Goal: Transaction & Acquisition: Purchase product/service

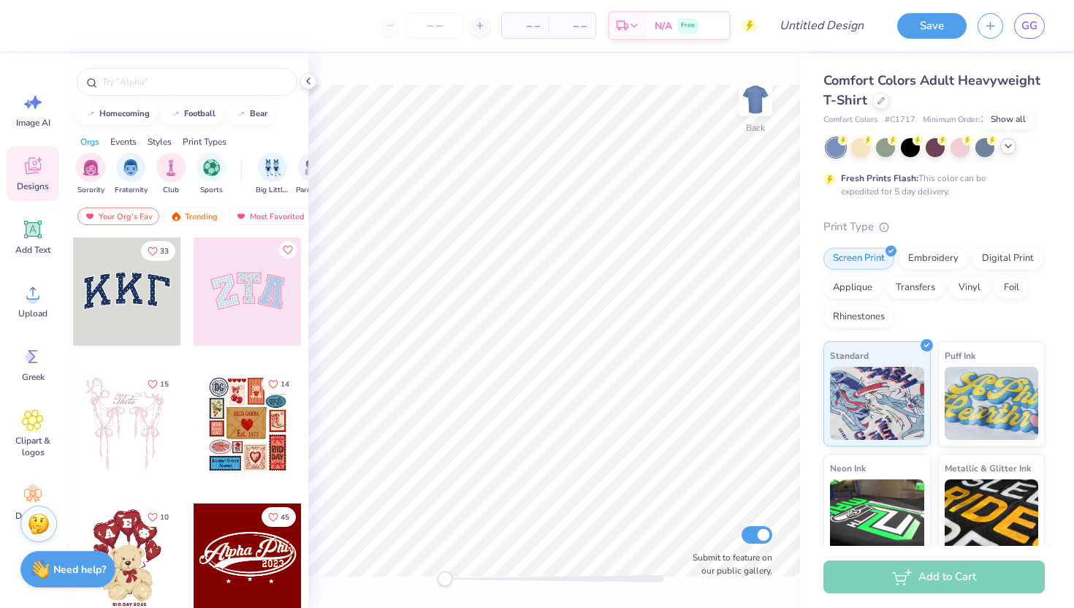
click at [1011, 145] on polyline at bounding box center [1009, 146] width 6 height 3
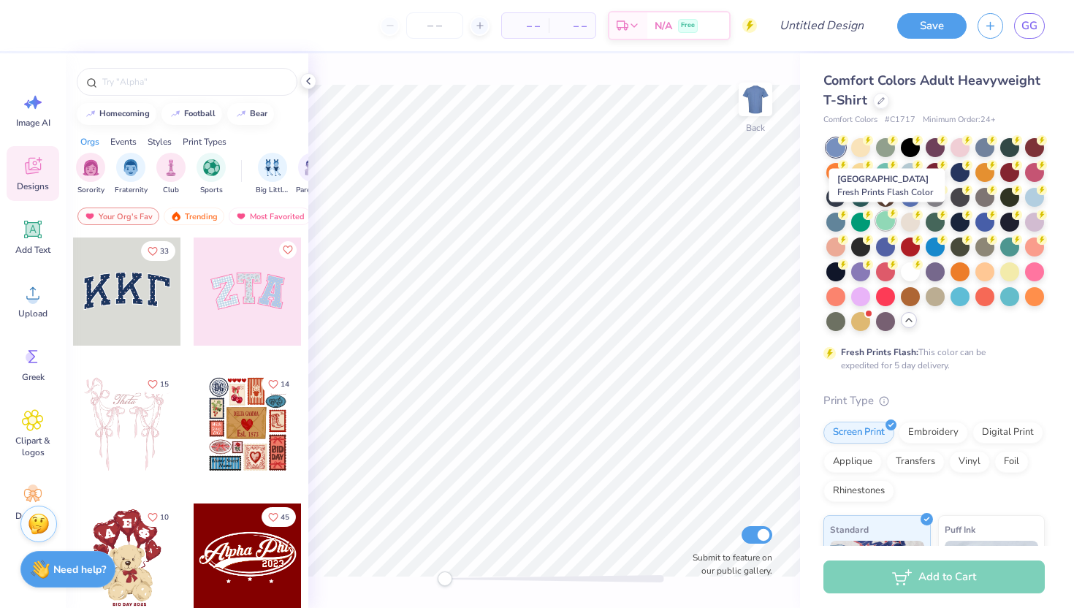
click at [889, 216] on icon at bounding box center [893, 213] width 10 height 10
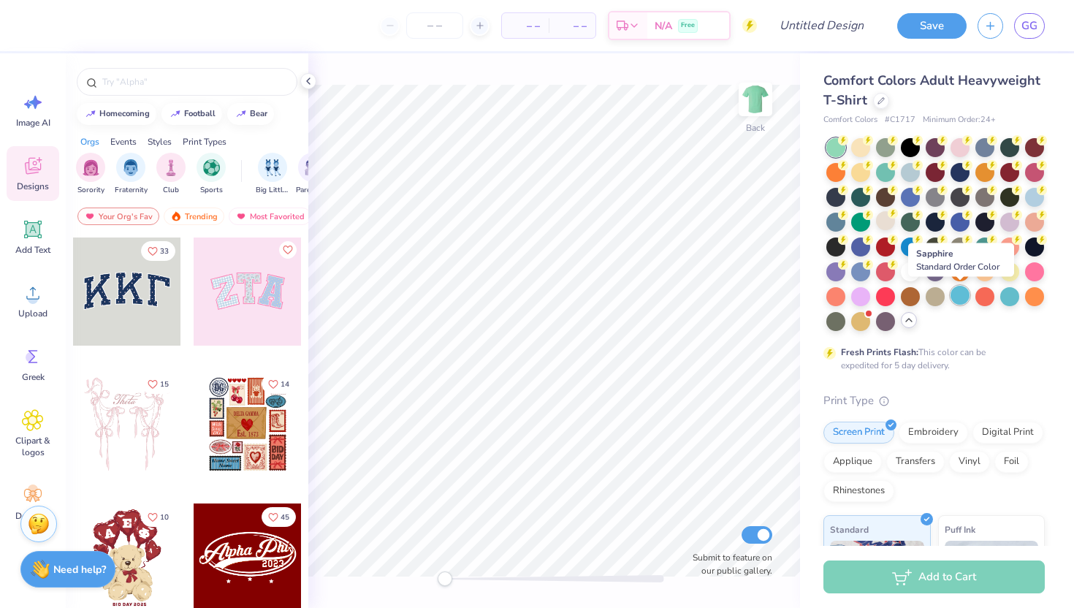
click at [965, 299] on div at bounding box center [960, 295] width 19 height 19
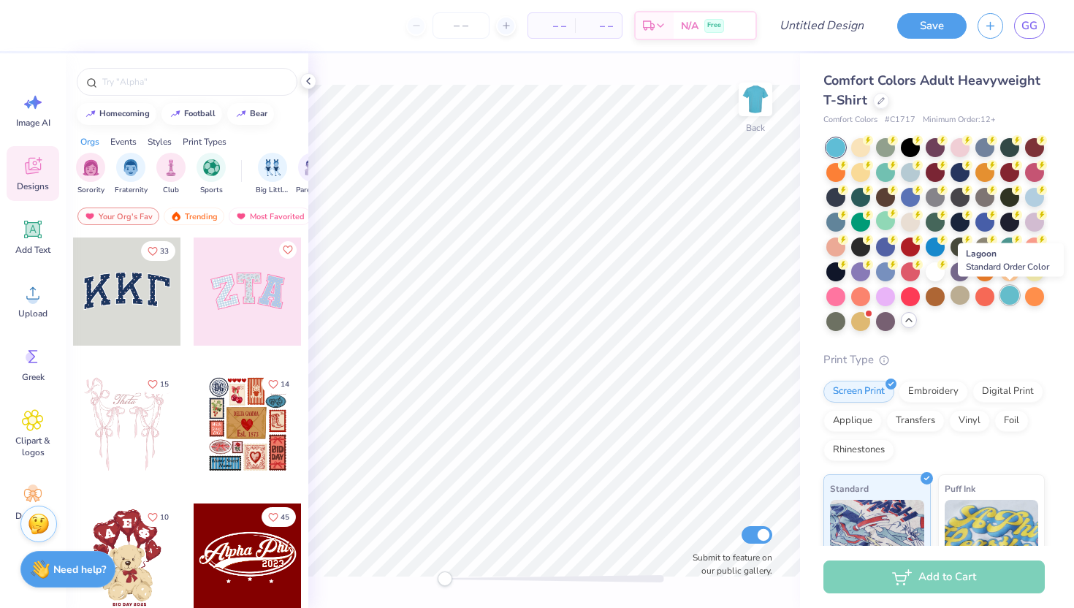
click at [1014, 296] on div at bounding box center [1009, 295] width 19 height 19
click at [1028, 270] on div at bounding box center [1034, 270] width 19 height 19
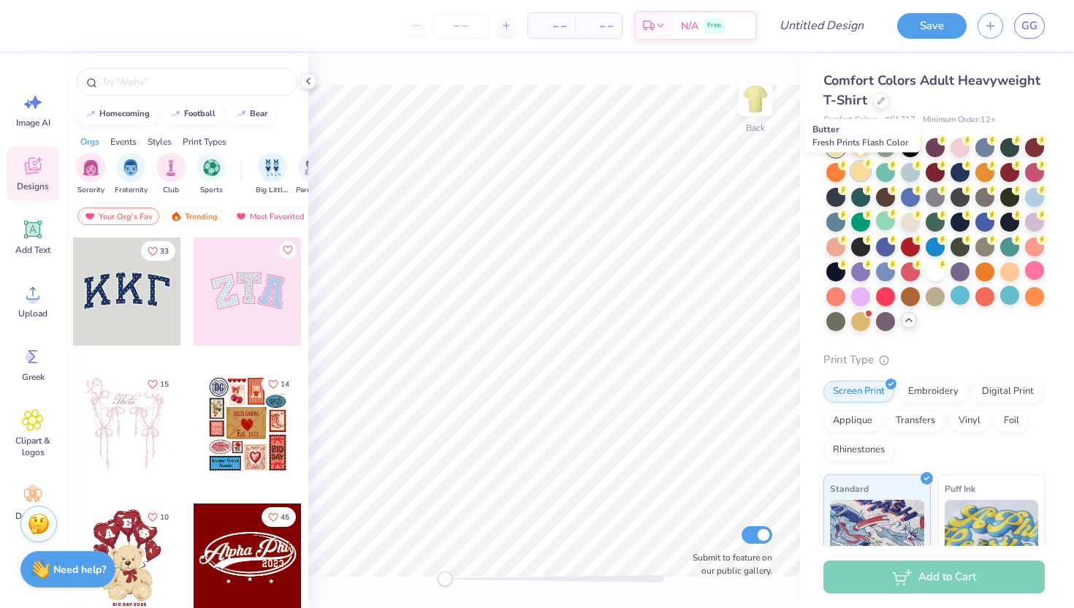
click at [867, 170] on div at bounding box center [860, 171] width 19 height 19
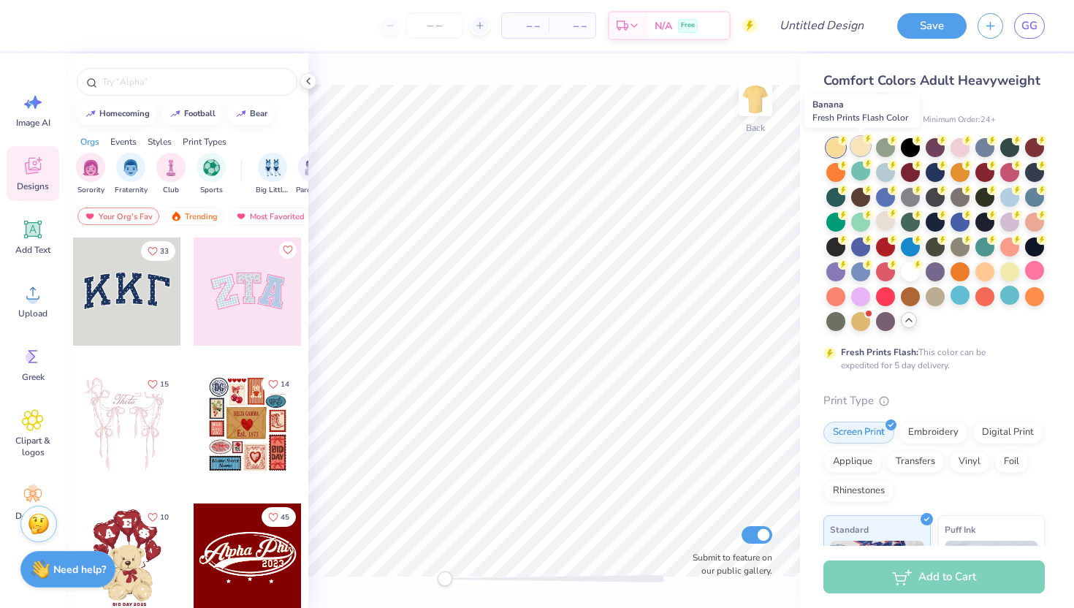
click at [864, 143] on icon at bounding box center [868, 139] width 10 height 10
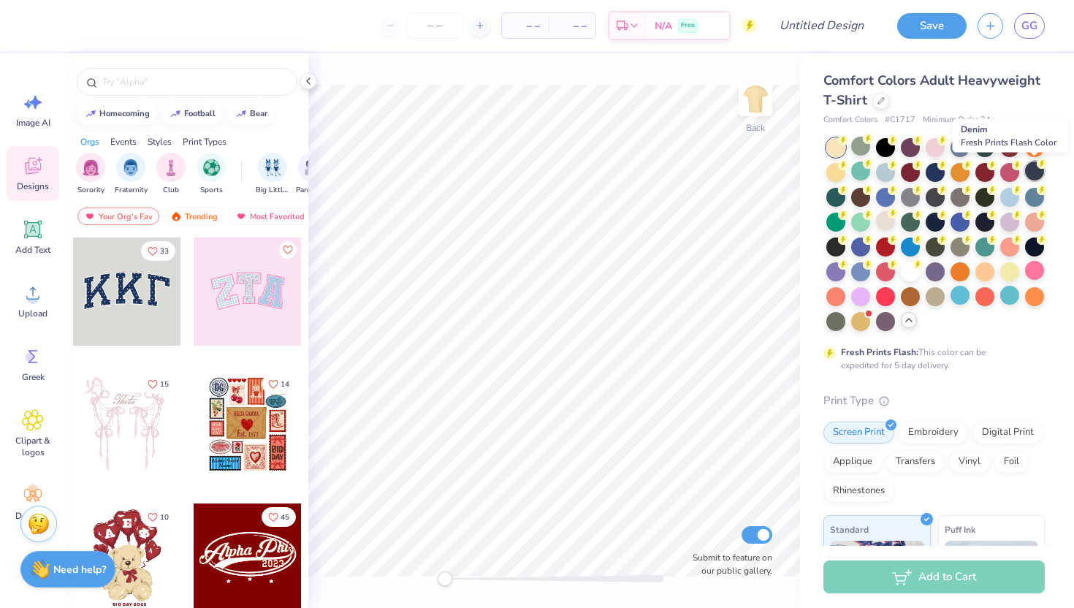
click at [1038, 170] on div at bounding box center [1034, 171] width 19 height 19
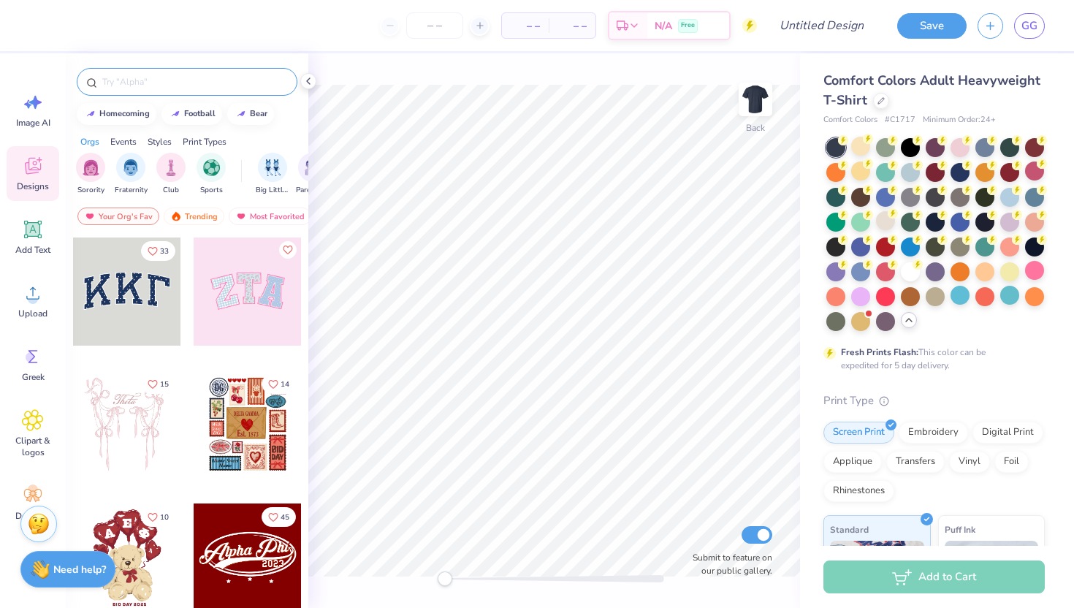
click at [207, 84] on input "text" at bounding box center [194, 82] width 187 height 15
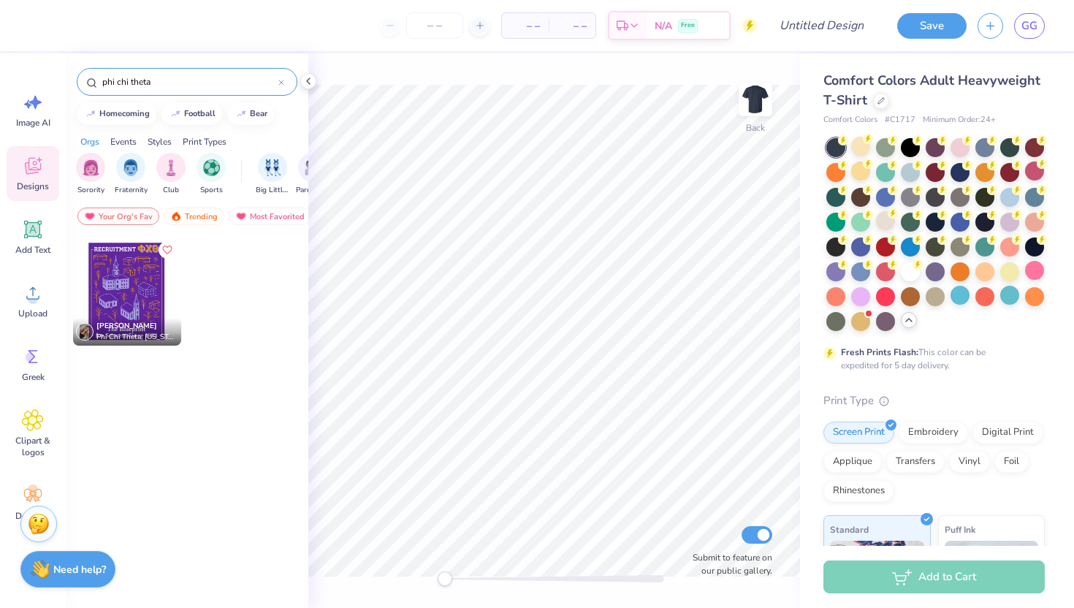
type input "phi chi theta"
click at [878, 101] on icon at bounding box center [881, 99] width 7 height 7
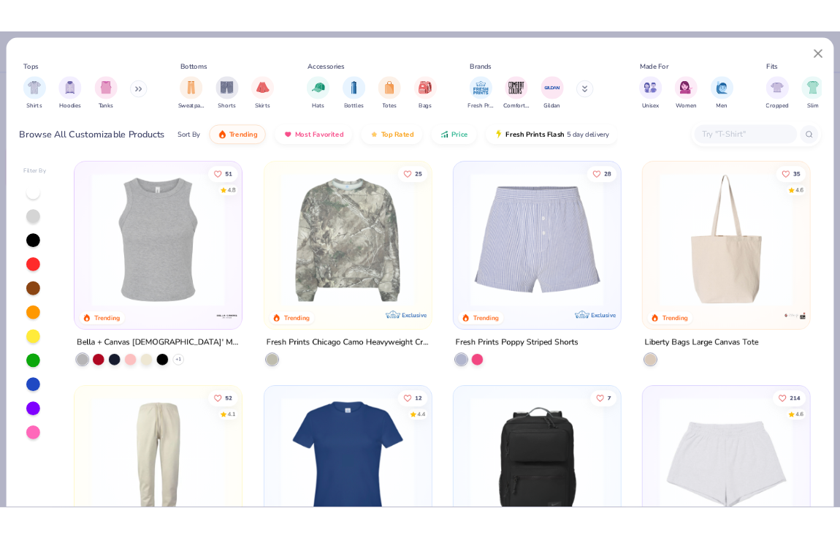
scroll to position [4022, 0]
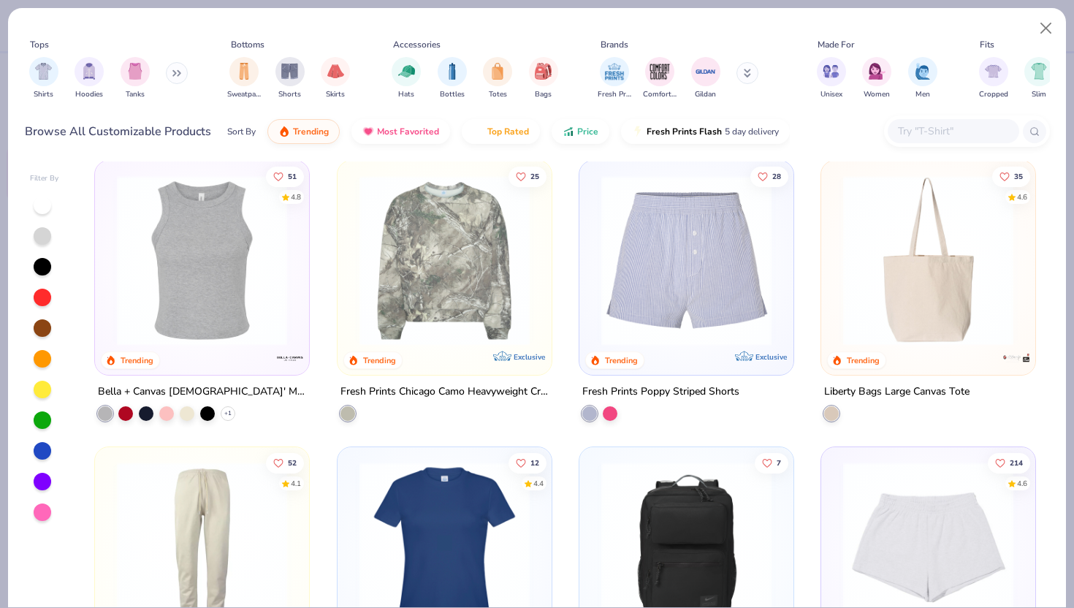
click at [924, 135] on input "text" at bounding box center [953, 131] width 113 height 17
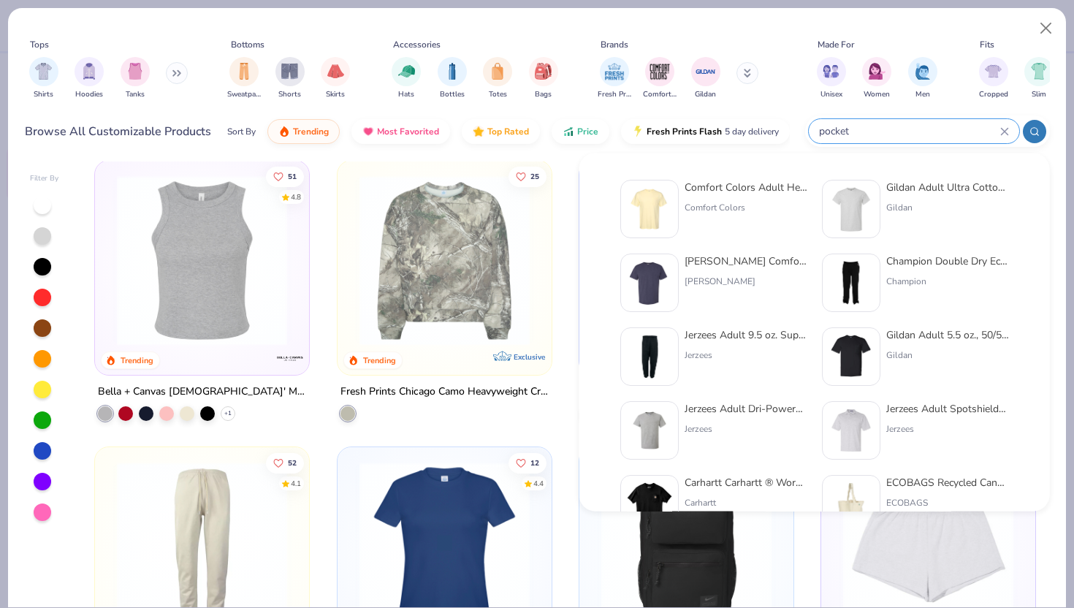
type input "pocket"
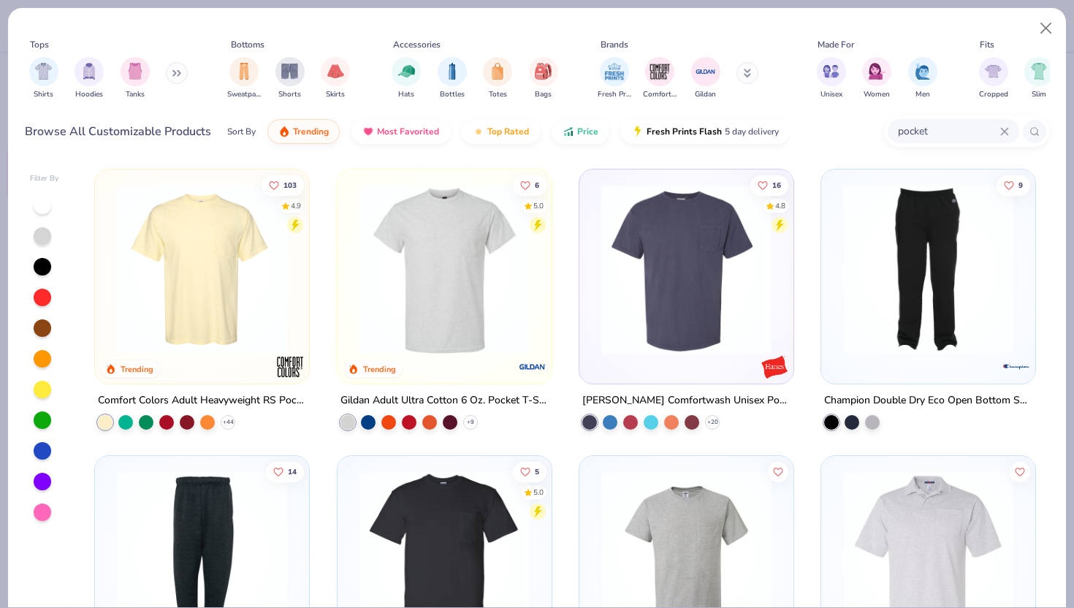
click at [110, 252] on img at bounding box center [17, 269] width 185 height 170
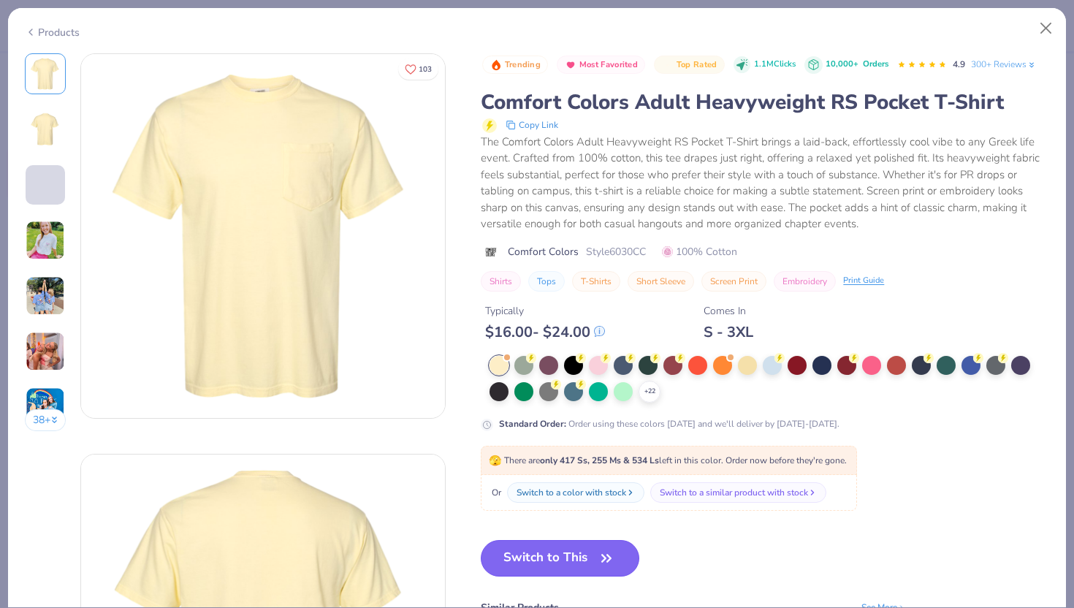
click at [593, 562] on button "Switch to This" at bounding box center [560, 558] width 159 height 37
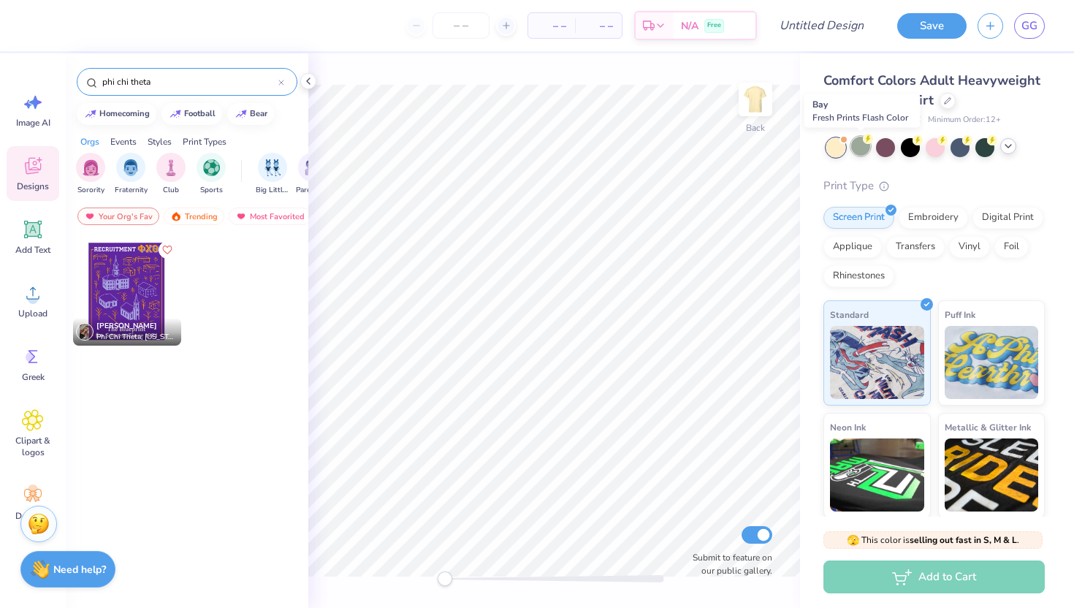
click at [862, 151] on div at bounding box center [860, 146] width 19 height 19
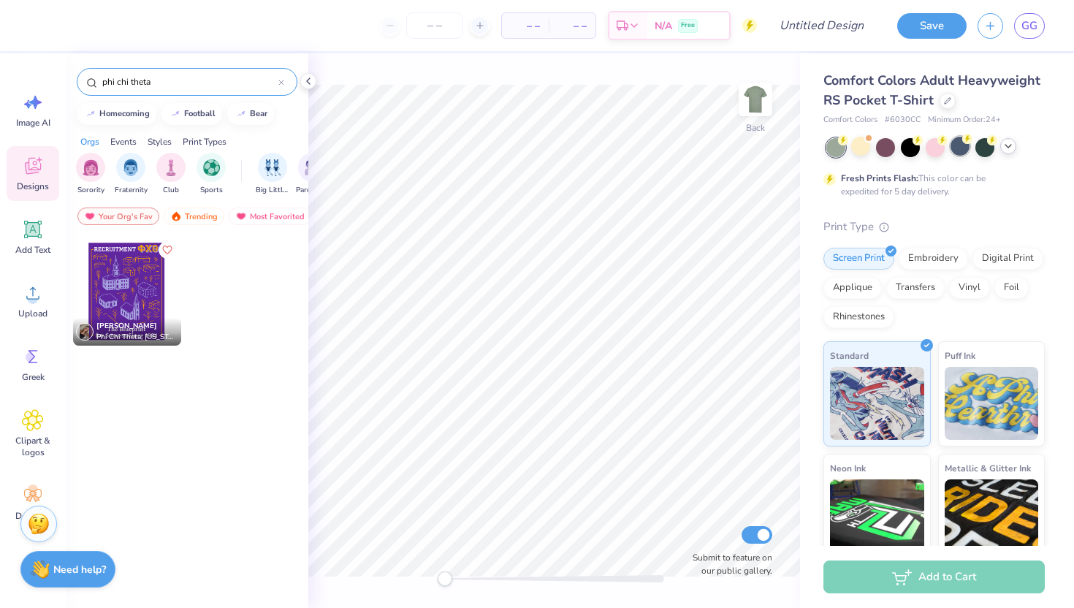
click at [959, 153] on div at bounding box center [960, 146] width 19 height 19
click at [1009, 144] on icon at bounding box center [1009, 146] width 12 height 12
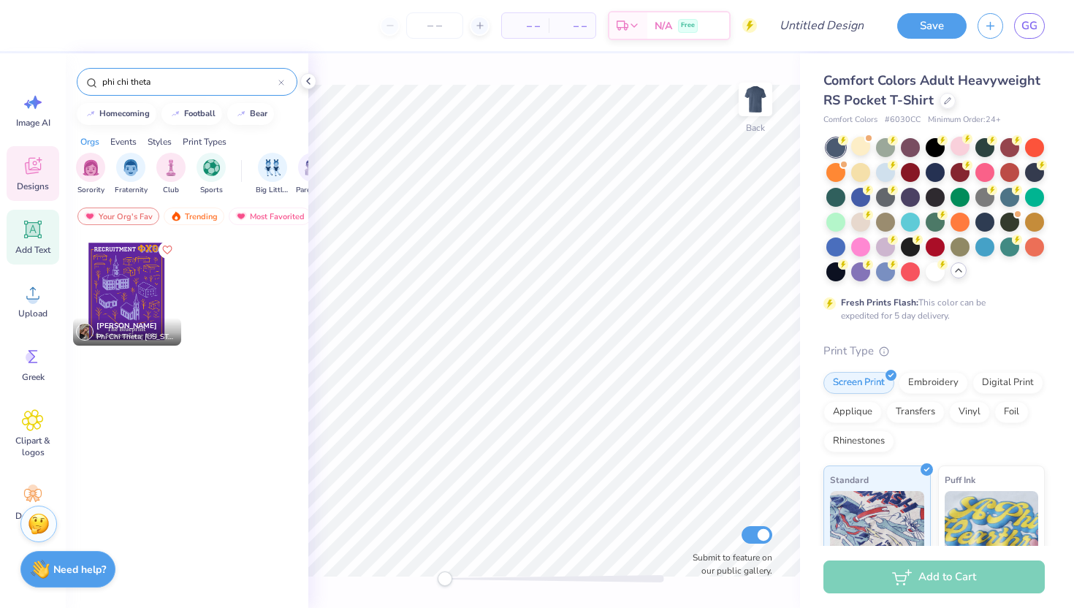
click at [38, 233] on icon at bounding box center [33, 230] width 14 height 14
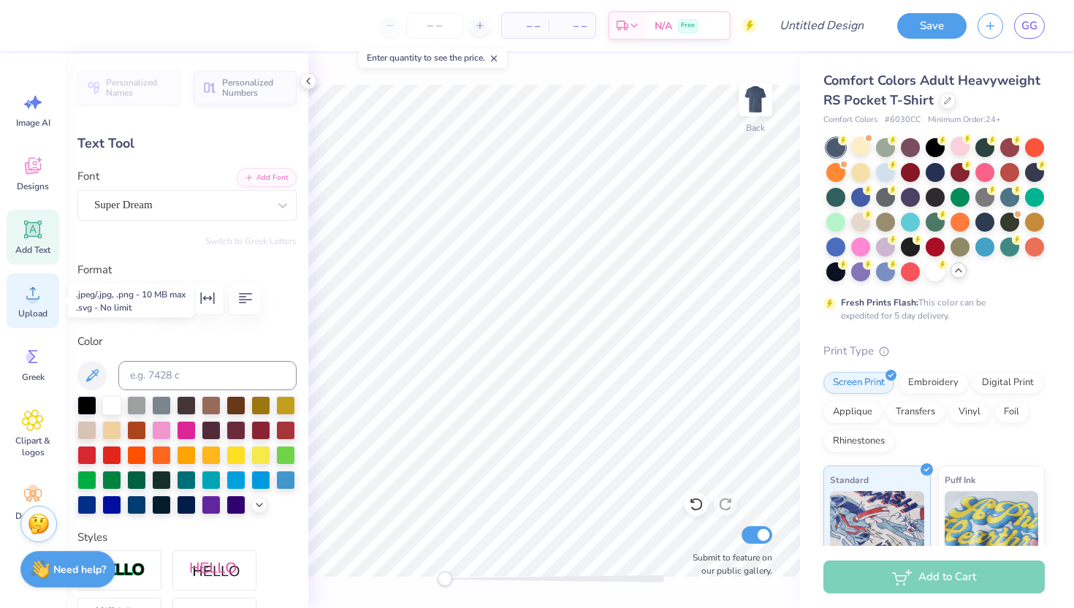
click at [32, 304] on div "Upload" at bounding box center [33, 300] width 53 height 55
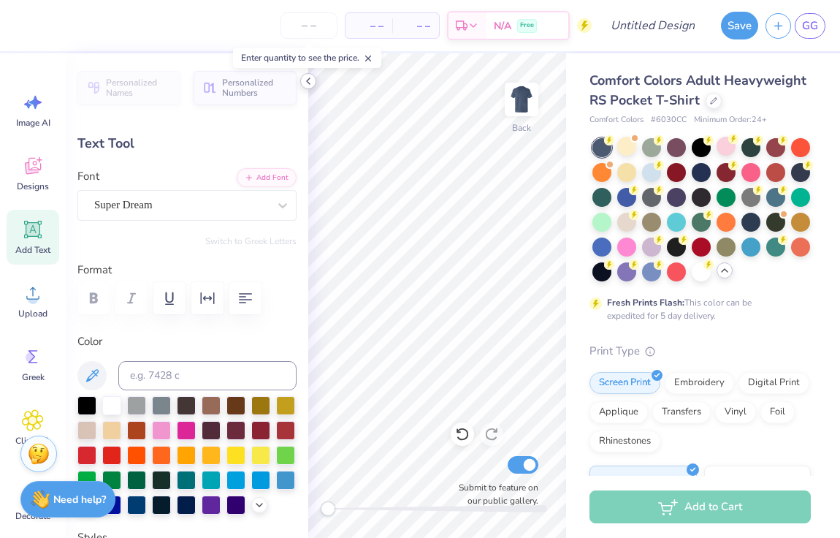
click at [307, 80] on polyline at bounding box center [308, 81] width 3 height 6
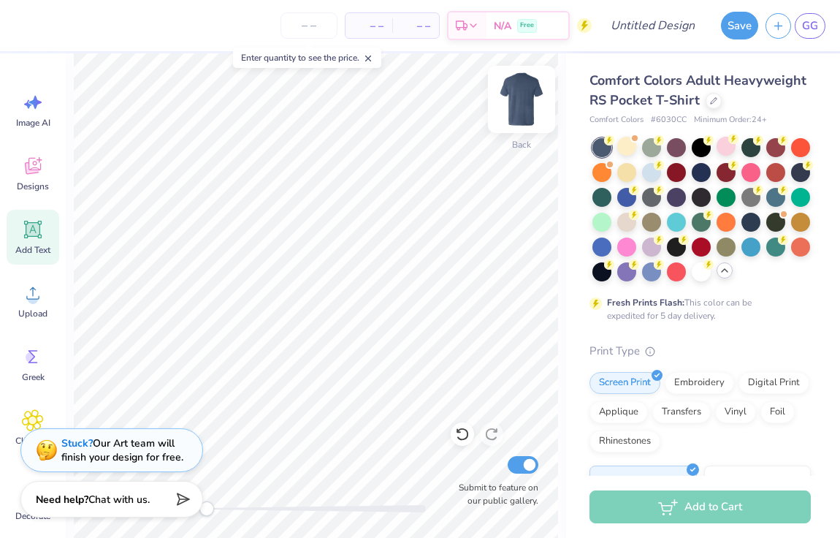
click at [511, 101] on img at bounding box center [522, 99] width 58 height 58
click at [30, 358] on circle at bounding box center [31, 357] width 10 height 10
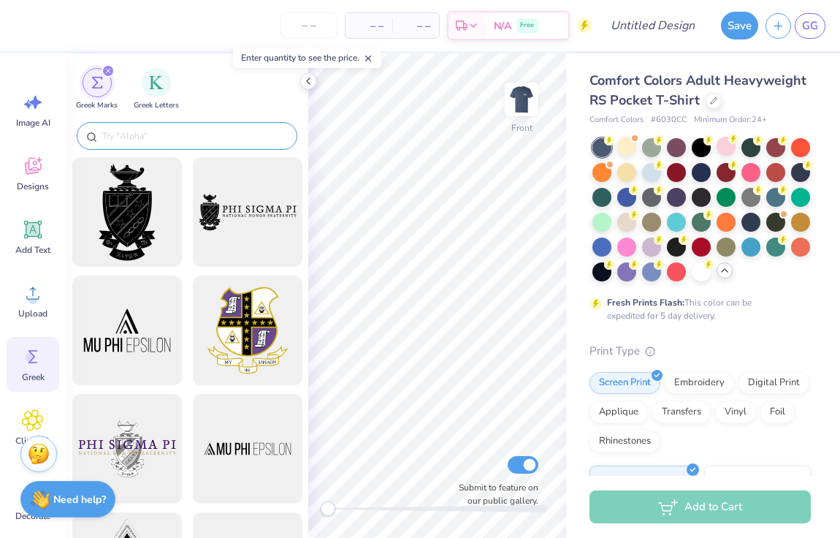
click at [170, 135] on input "text" at bounding box center [194, 136] width 187 height 15
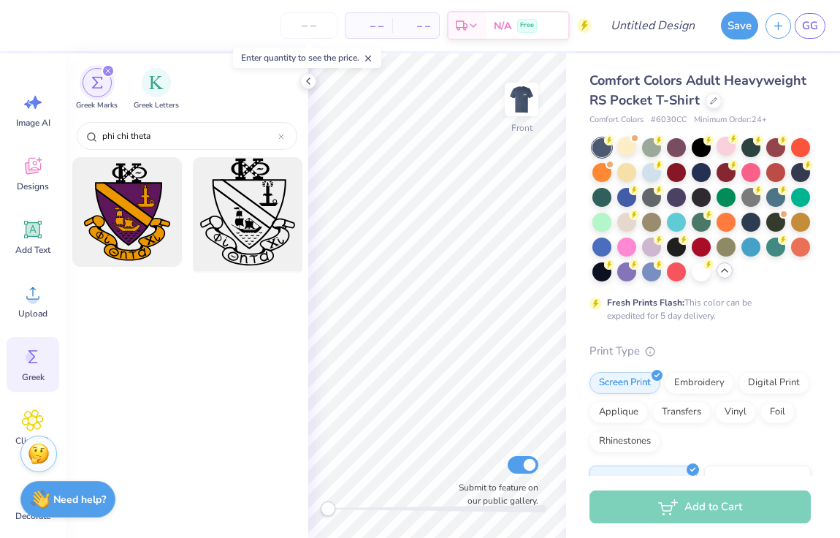
type input "phi chi theta"
click at [251, 216] on div at bounding box center [247, 212] width 121 height 121
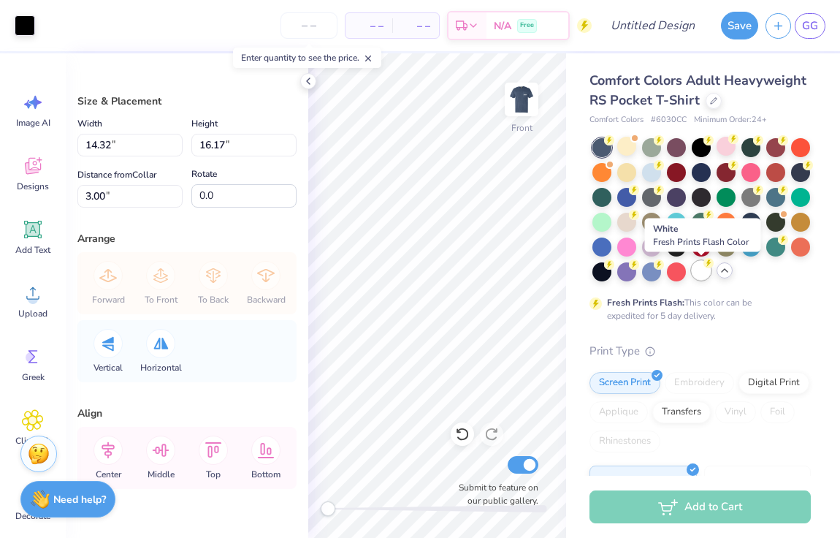
click at [702, 272] on div at bounding box center [701, 270] width 19 height 19
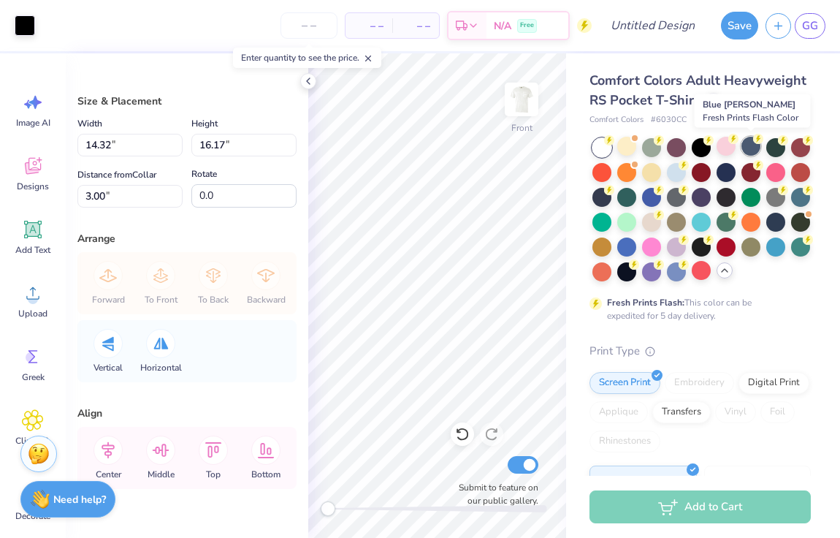
click at [751, 148] on div at bounding box center [751, 146] width 19 height 19
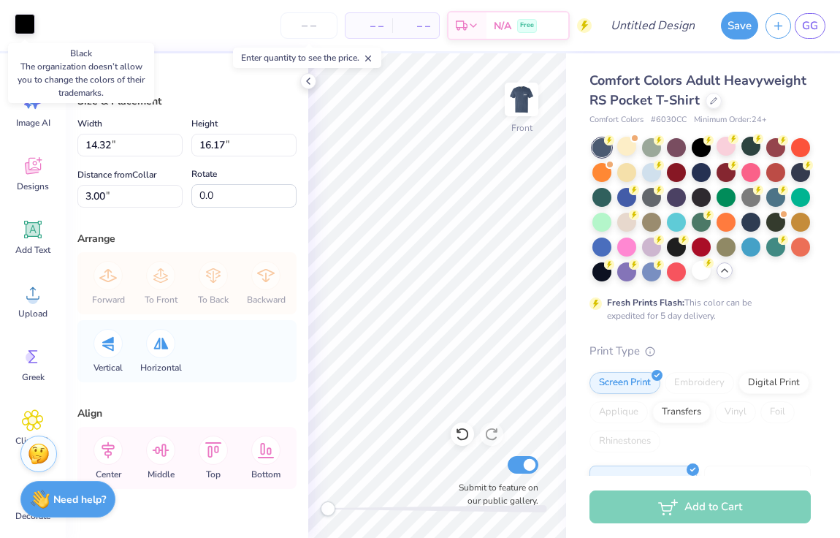
click at [26, 29] on div at bounding box center [25, 24] width 20 height 20
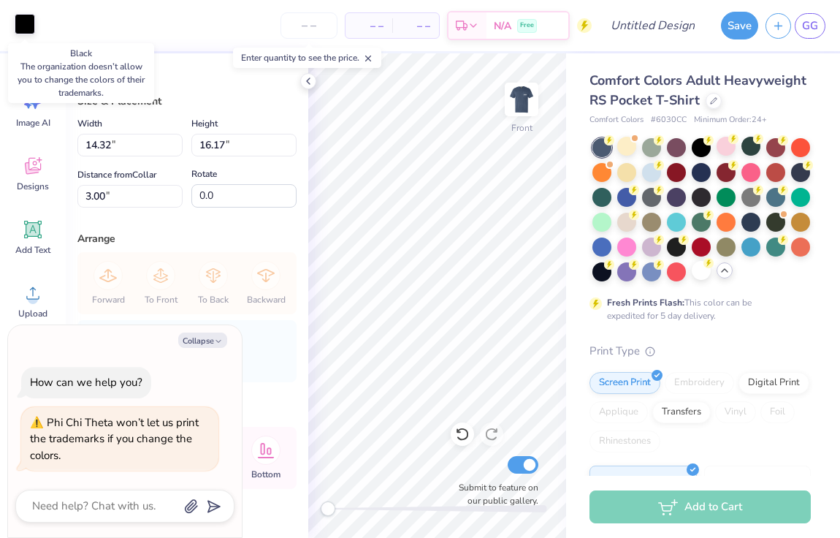
click at [26, 29] on div at bounding box center [25, 24] width 20 height 20
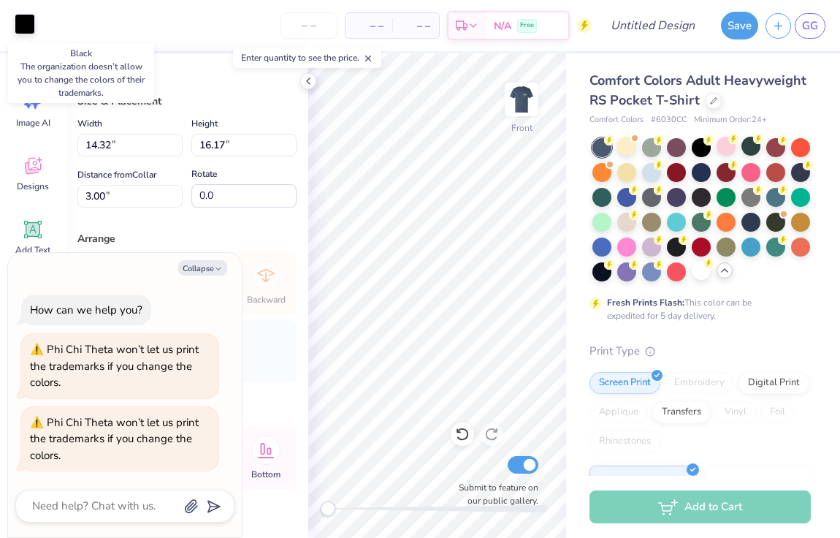
click at [26, 28] on div at bounding box center [25, 24] width 20 height 20
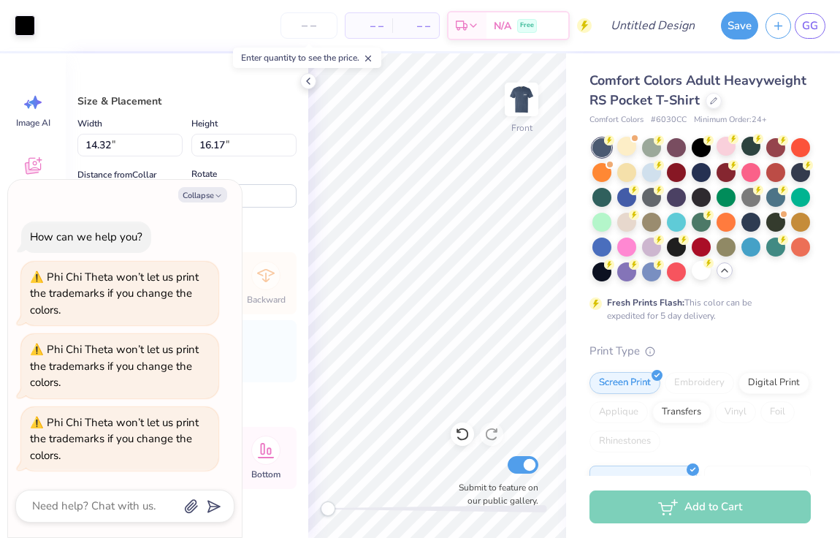
click at [281, 317] on div "Arrange Forward To Front To Back Backward Vertical Horizontal" at bounding box center [186, 306] width 219 height 151
click at [209, 194] on button "Collapse" at bounding box center [202, 194] width 49 height 15
type textarea "x"
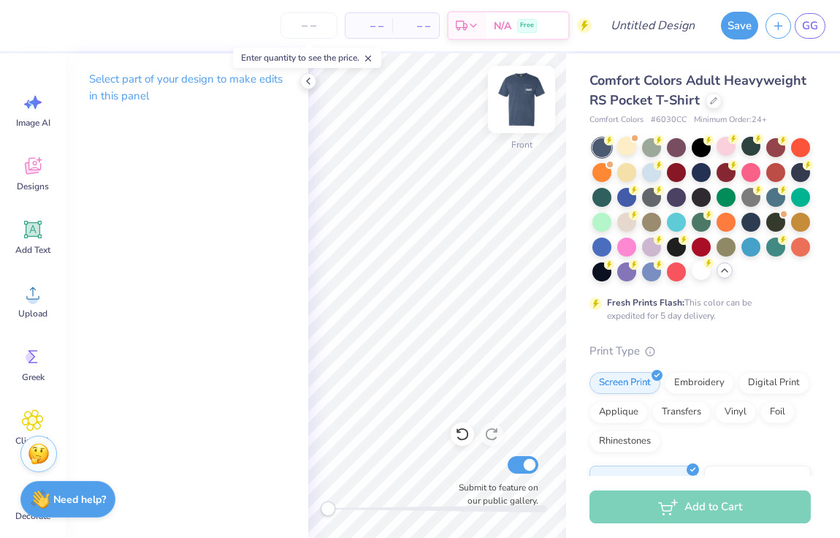
click at [528, 97] on img at bounding box center [522, 99] width 58 height 58
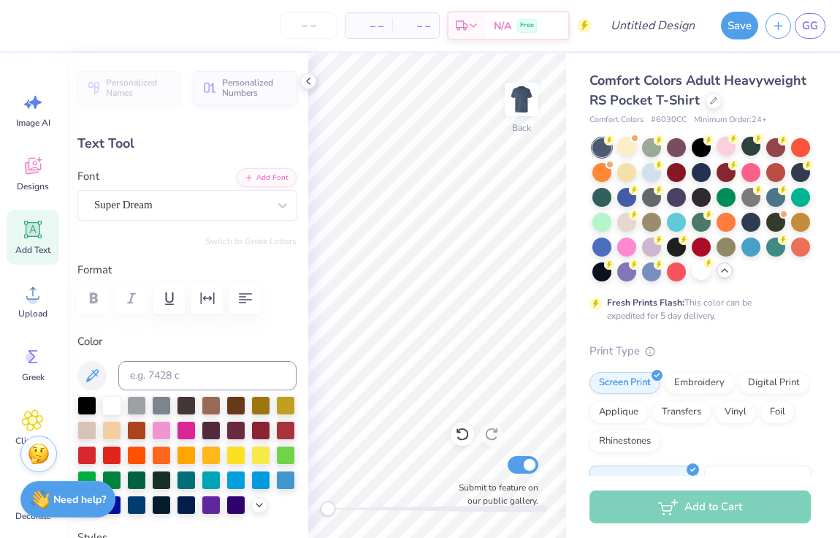
click at [37, 237] on icon at bounding box center [33, 230] width 22 height 22
type textarea "T"
paste textarea "Zeta Sigma"
type textarea "Zeta Sigma"
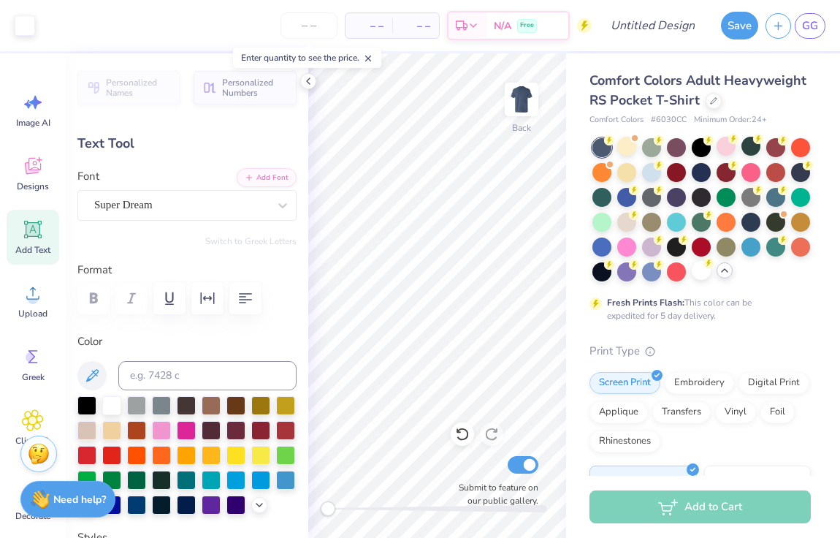
type input "3.44"
type input "0.60"
click at [277, 178] on button "Add Font" at bounding box center [267, 176] width 60 height 19
click at [34, 246] on span "Add Text" at bounding box center [32, 250] width 35 height 12
type input "3.50"
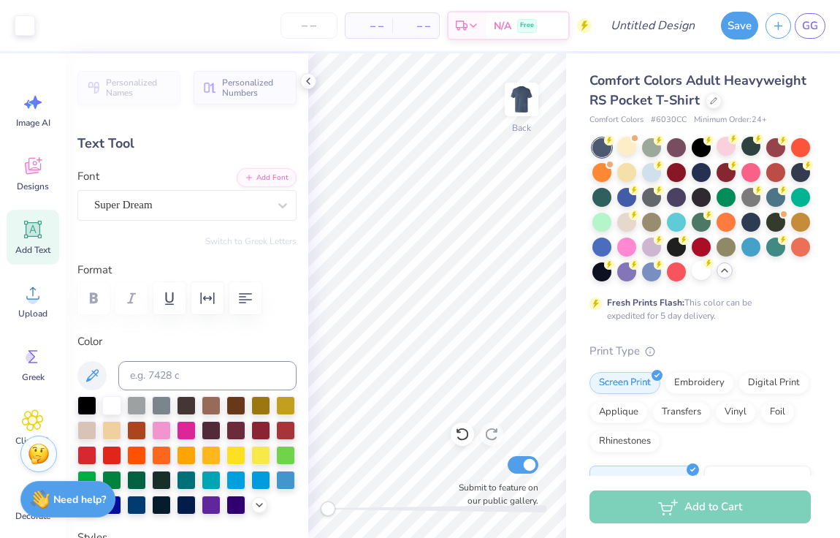
type input "1.01"
paste textarea
click at [25, 240] on div "Add Text" at bounding box center [33, 237] width 53 height 55
type textarea "T"
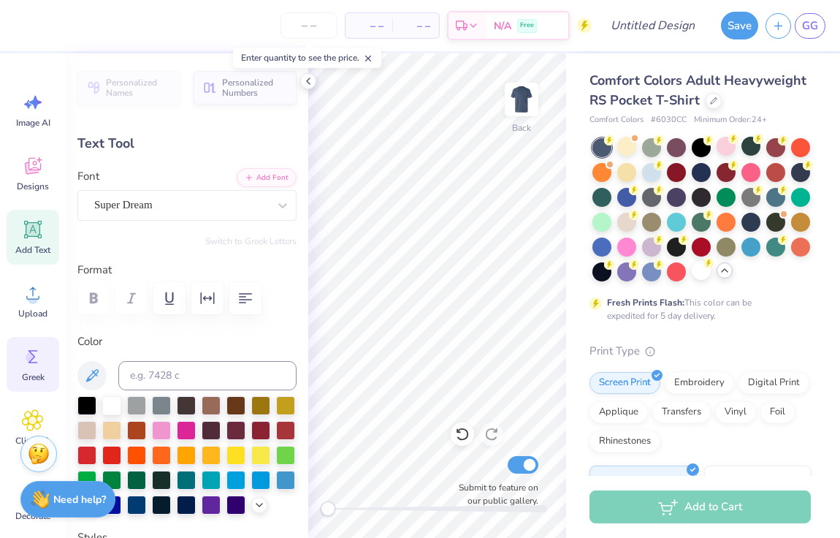
click at [33, 354] on icon at bounding box center [34, 356] width 10 height 13
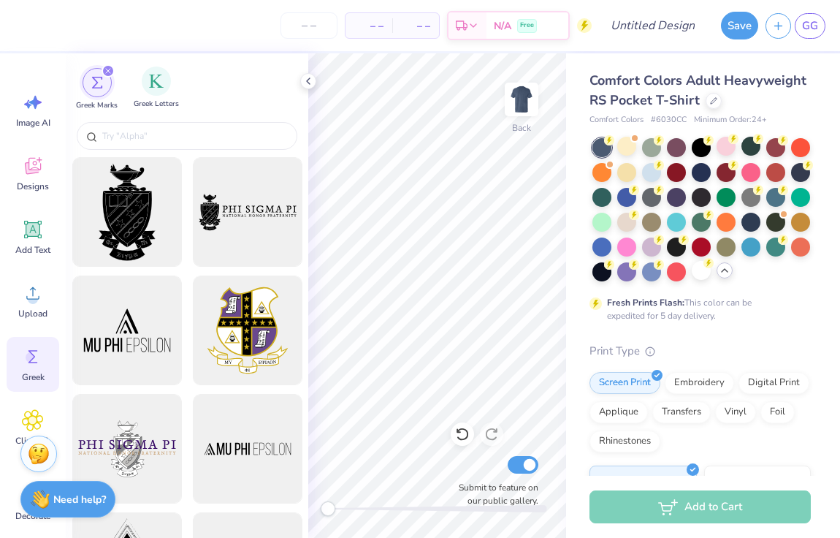
click at [149, 94] on div "Greek Letters" at bounding box center [156, 88] width 45 height 43
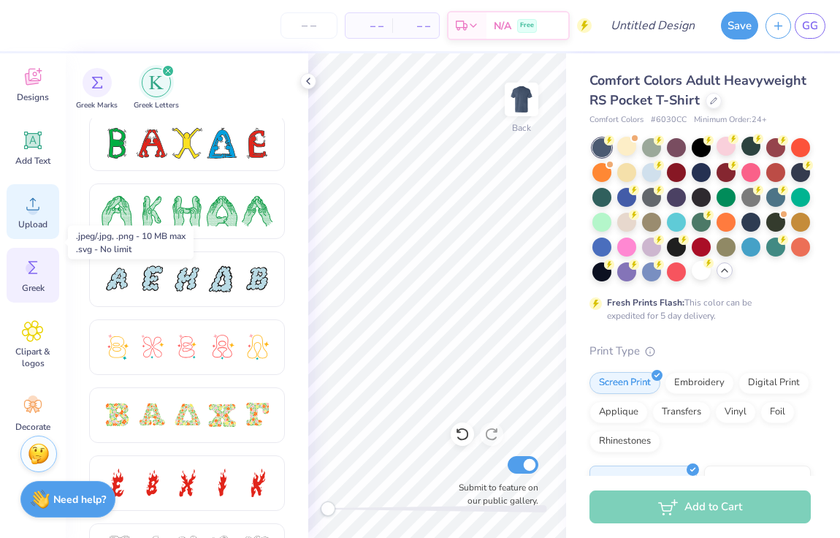
scroll to position [102, 0]
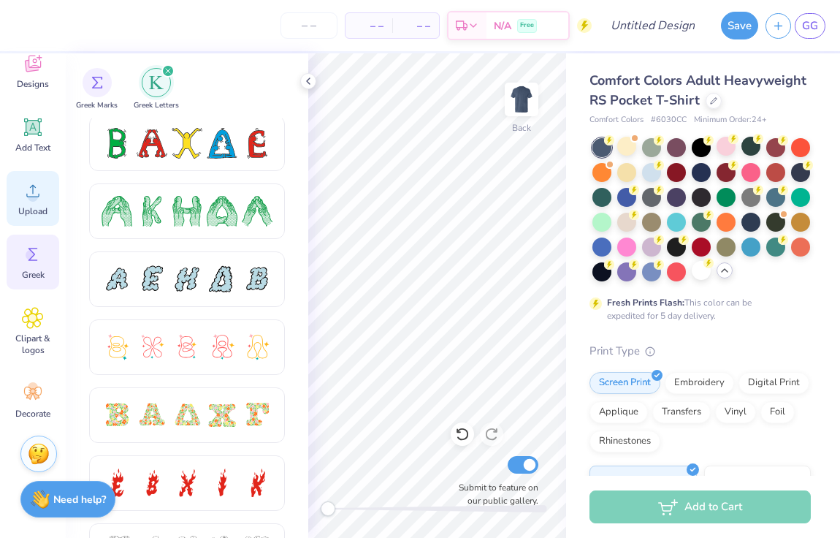
click at [42, 324] on icon at bounding box center [32, 318] width 21 height 22
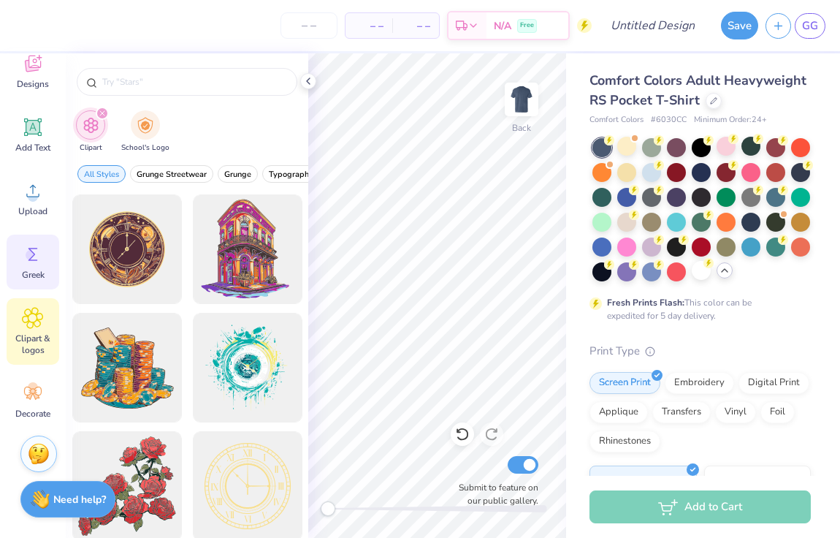
scroll to position [0, 0]
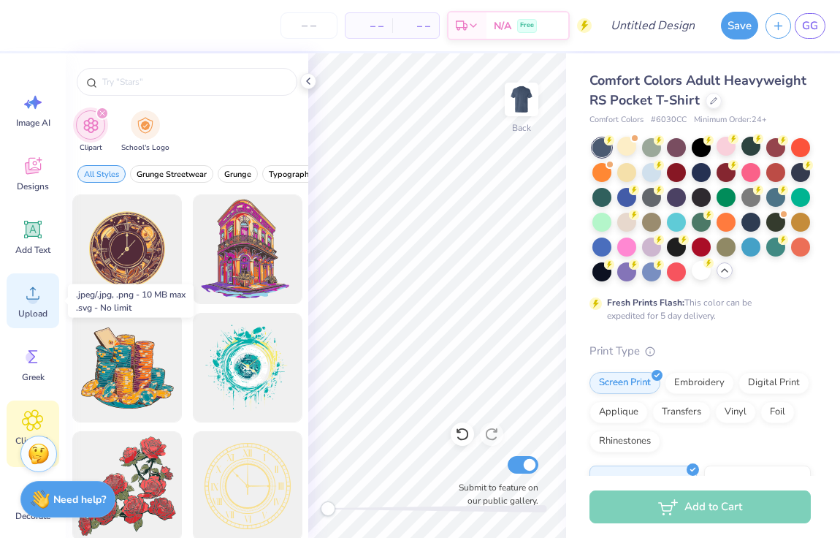
click at [39, 292] on icon at bounding box center [33, 293] width 22 height 22
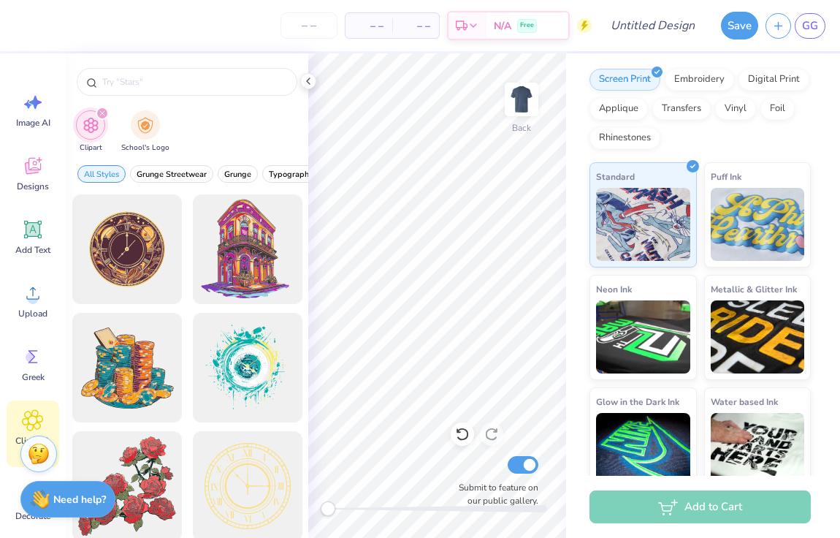
scroll to position [320, 0]
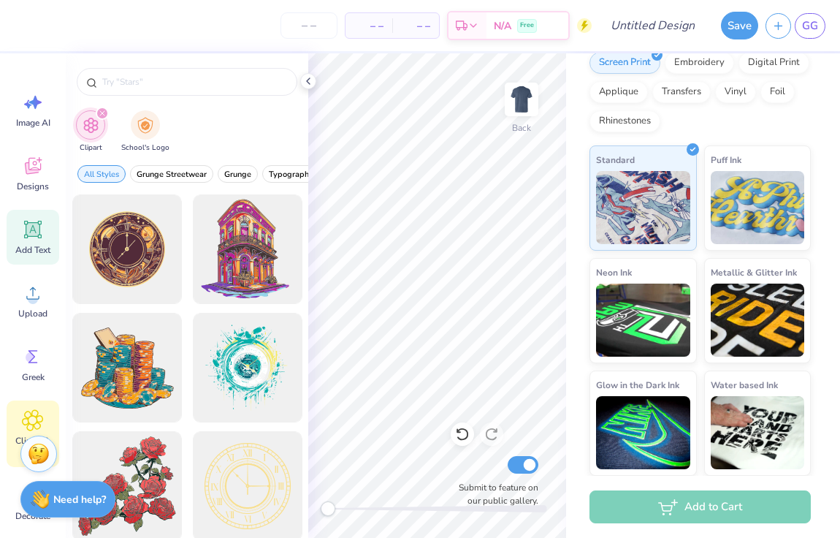
click at [38, 231] on icon at bounding box center [33, 230] width 14 height 14
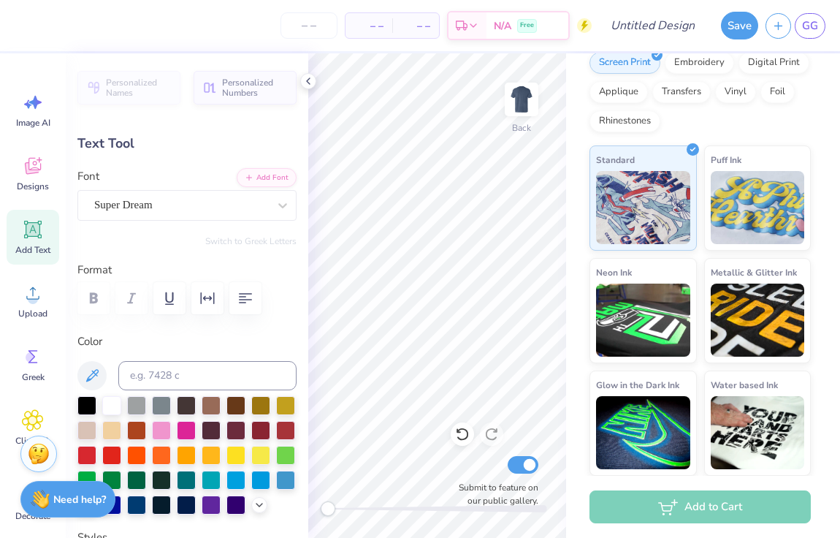
click at [22, 227] on icon at bounding box center [33, 230] width 22 height 22
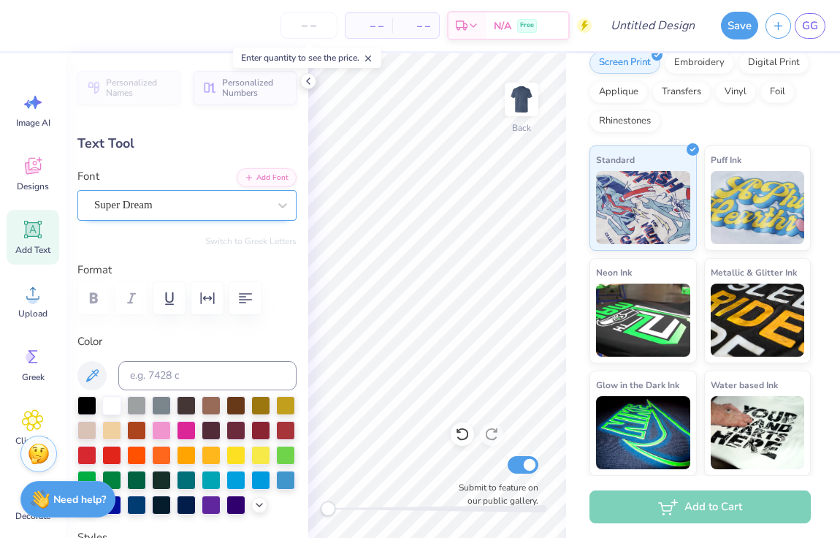
click at [240, 209] on div "Super Dream" at bounding box center [181, 205] width 177 height 23
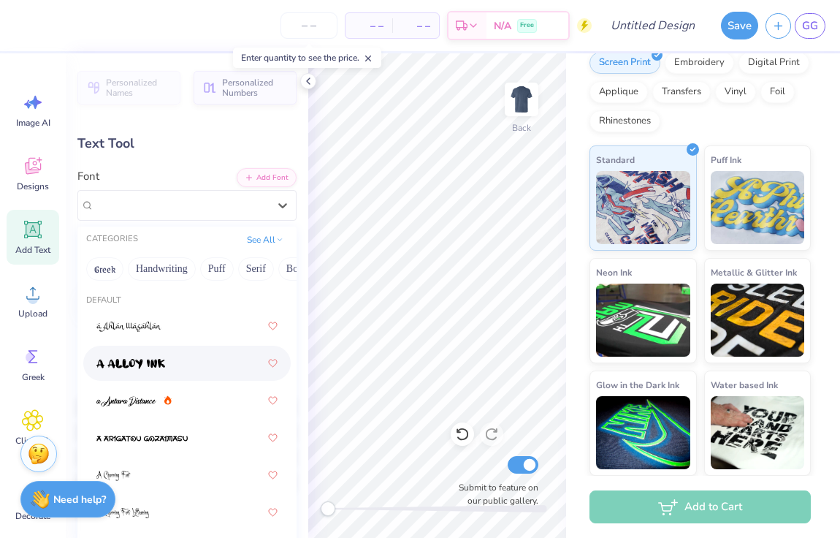
click at [183, 368] on div at bounding box center [186, 363] width 181 height 26
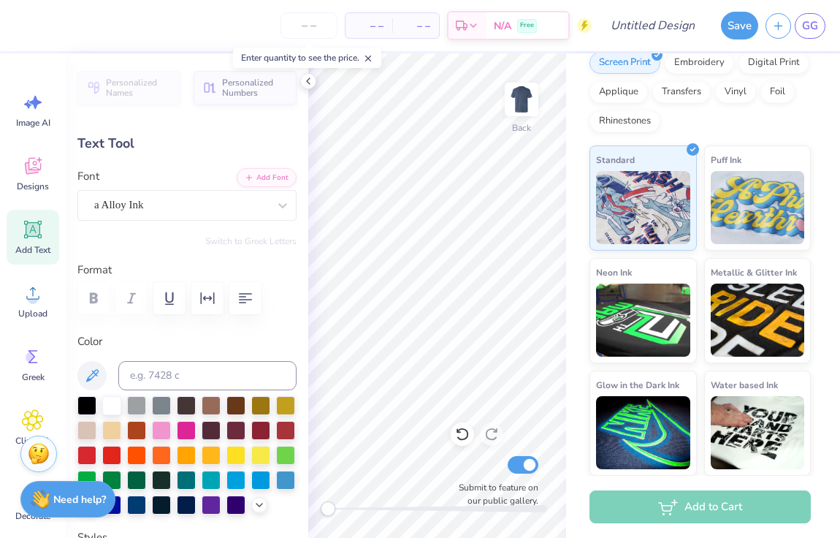
scroll to position [0, 0]
type textarea "T"
paste textarea
paste textarea "("
type textarea "("
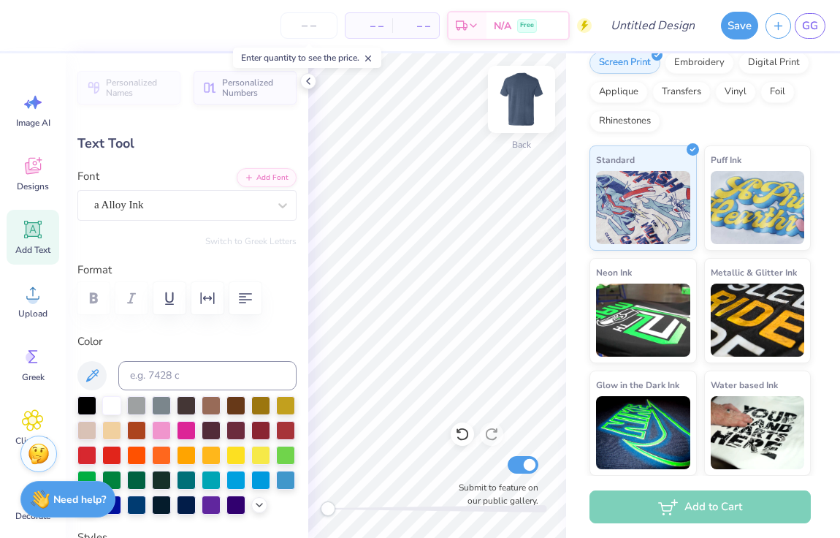
paste textarea "("
type textarea "("
click at [32, 300] on circle at bounding box center [33, 299] width 10 height 10
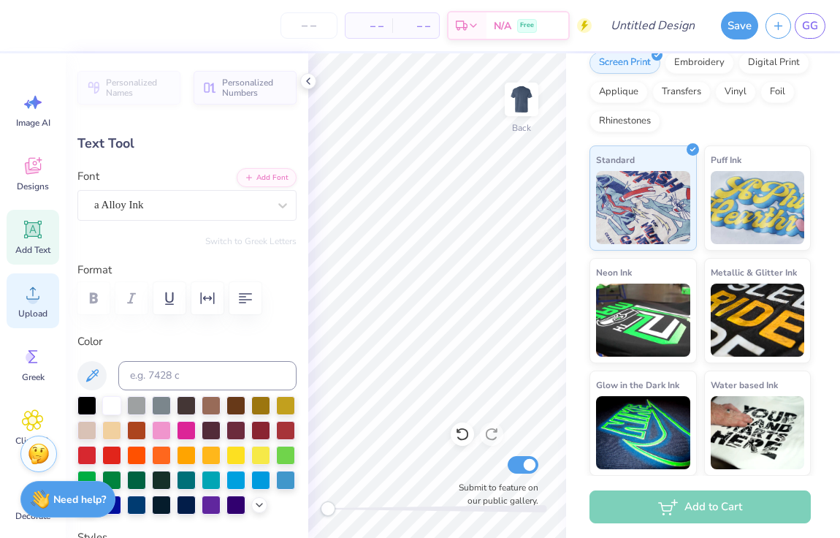
click at [33, 293] on icon at bounding box center [32, 293] width 13 height 12
click at [41, 295] on icon at bounding box center [33, 293] width 22 height 22
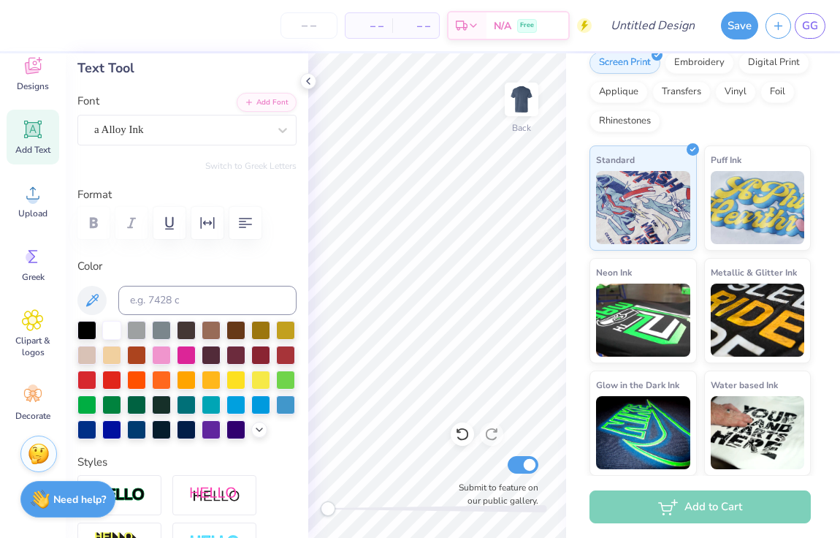
scroll to position [102, 0]
click at [36, 394] on icon at bounding box center [33, 393] width 18 height 13
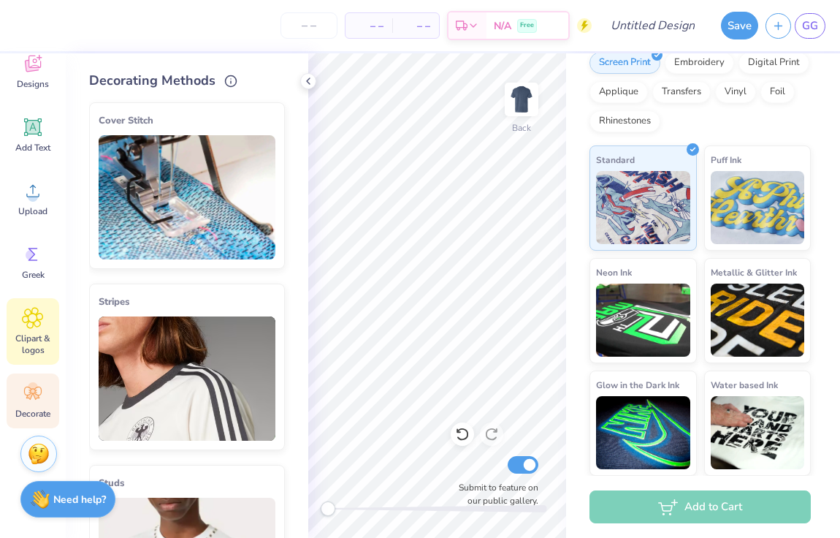
click at [36, 309] on icon at bounding box center [32, 318] width 21 height 22
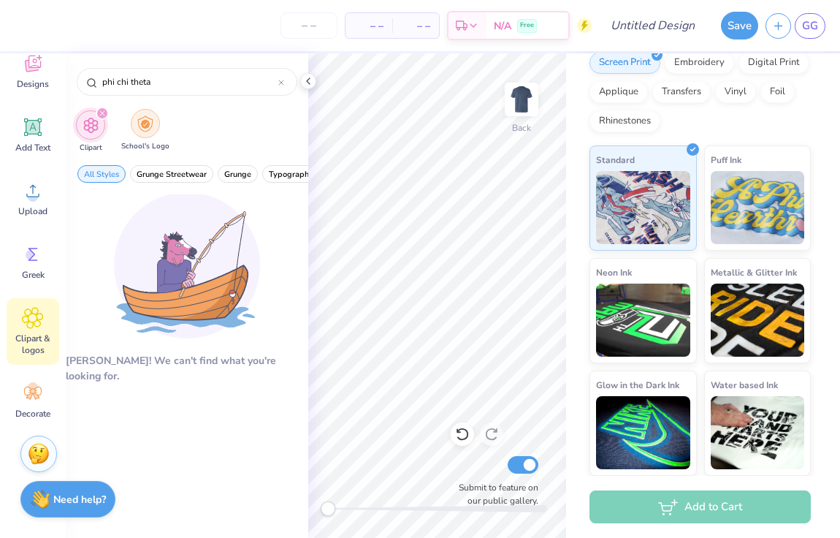
type input "phi chi theta"
click at [143, 126] on img "filter for School's Logo" at bounding box center [145, 123] width 16 height 17
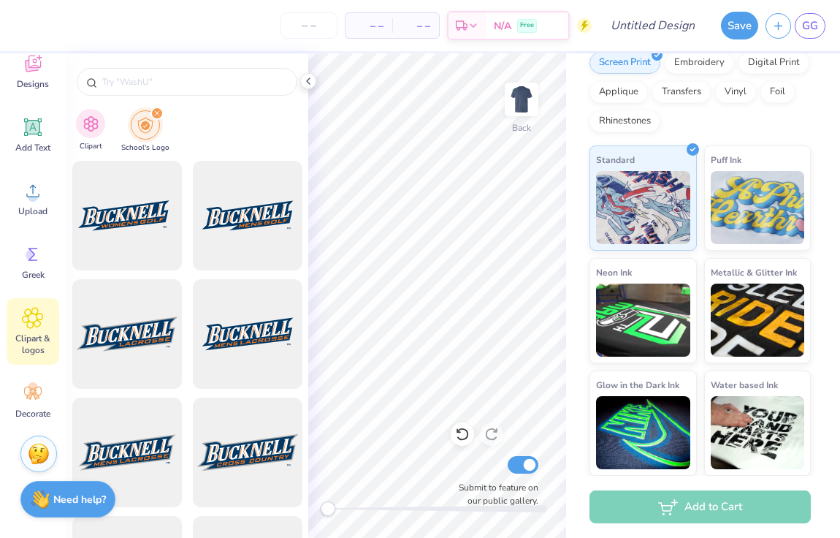
click at [101, 134] on div "Clipart" at bounding box center [90, 130] width 29 height 43
type input "phi chi theta"
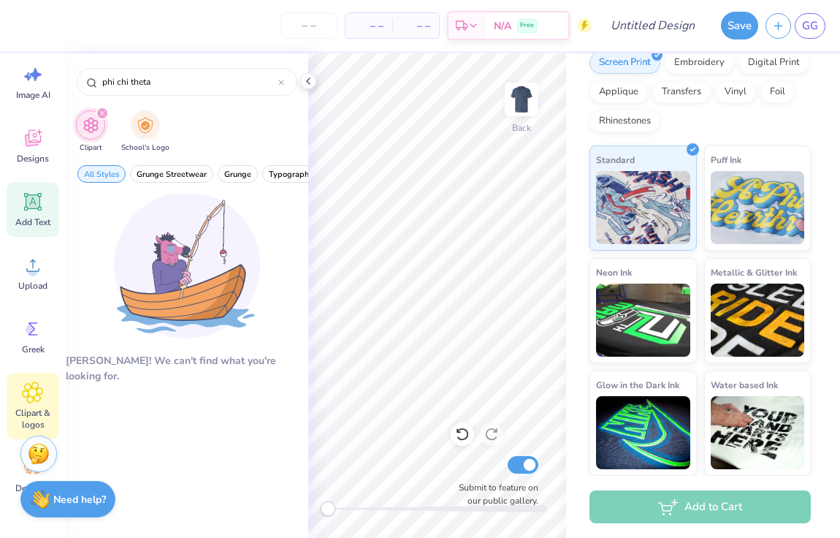
scroll to position [0, 0]
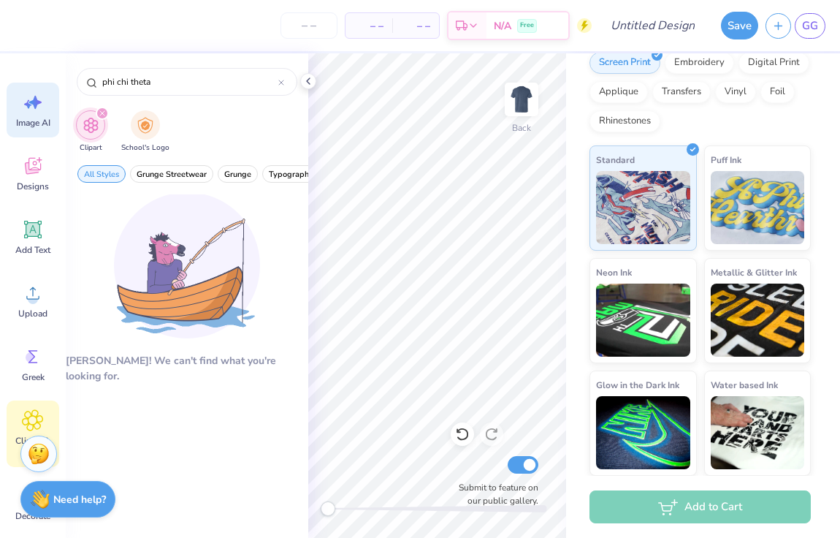
click at [35, 103] on icon at bounding box center [35, 102] width 12 height 13
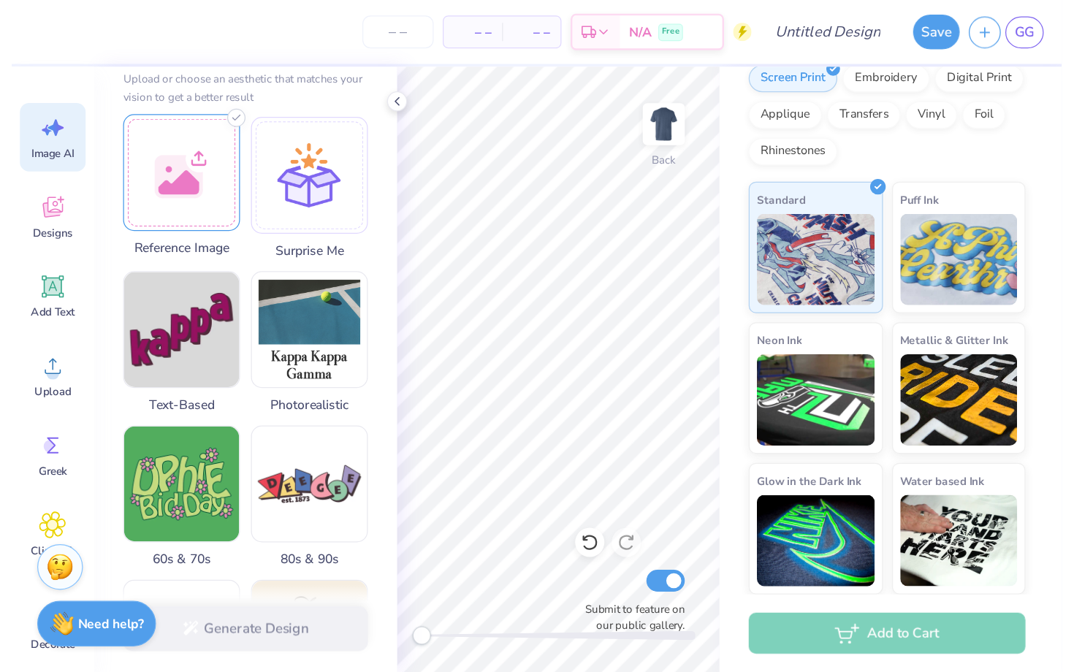
scroll to position [194, 0]
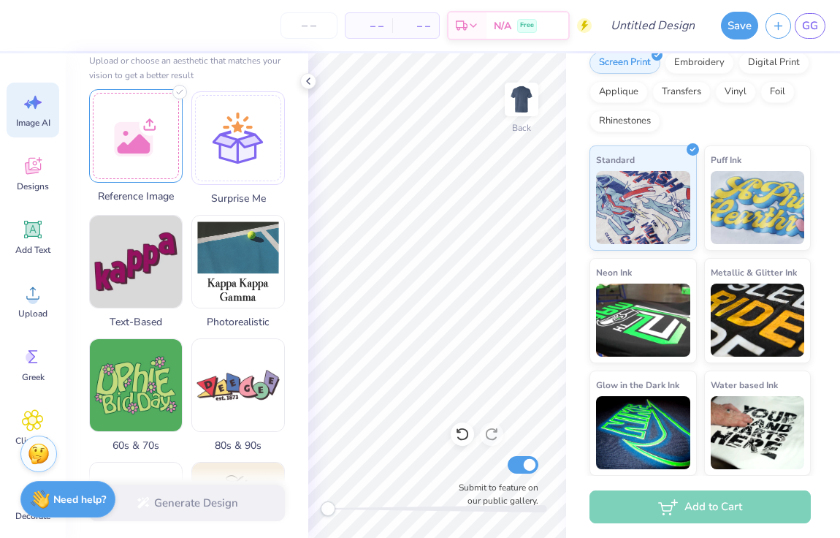
click at [143, 155] on div at bounding box center [136, 136] width 94 height 94
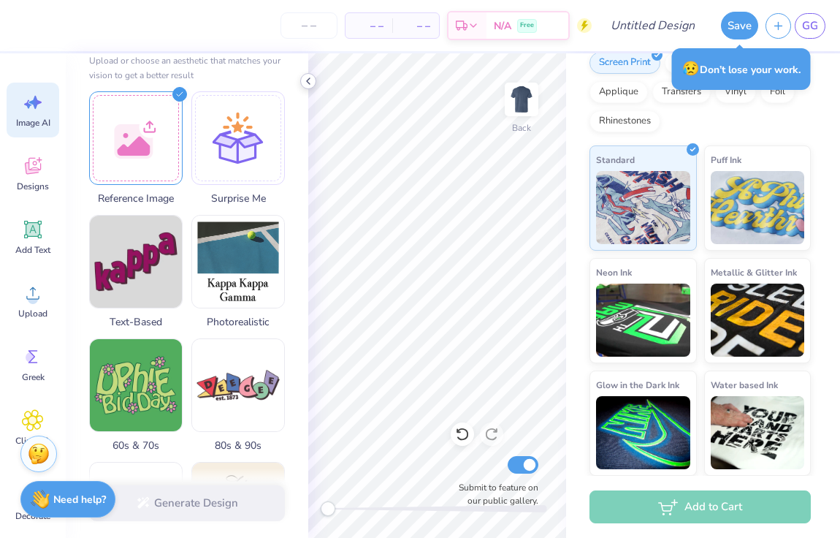
click at [308, 80] on polyline at bounding box center [308, 81] width 3 height 6
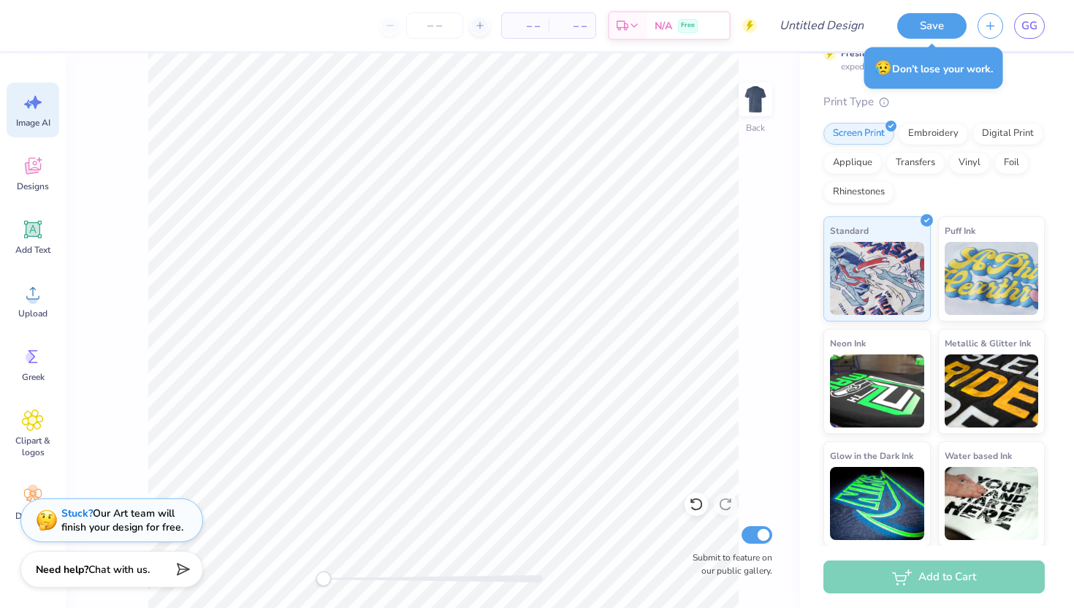
scroll to position [250, 0]
click at [754, 244] on div "Back Submit to feature on our public gallery." at bounding box center [433, 330] width 734 height 555
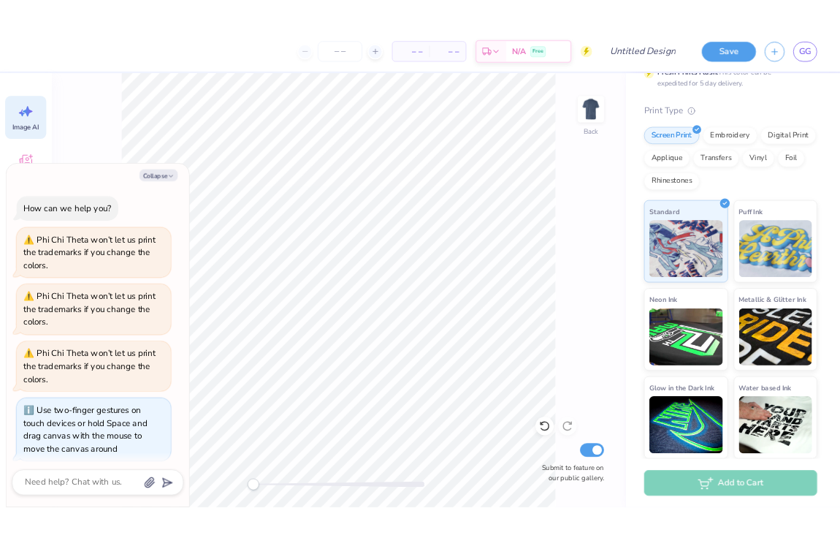
scroll to position [8, 0]
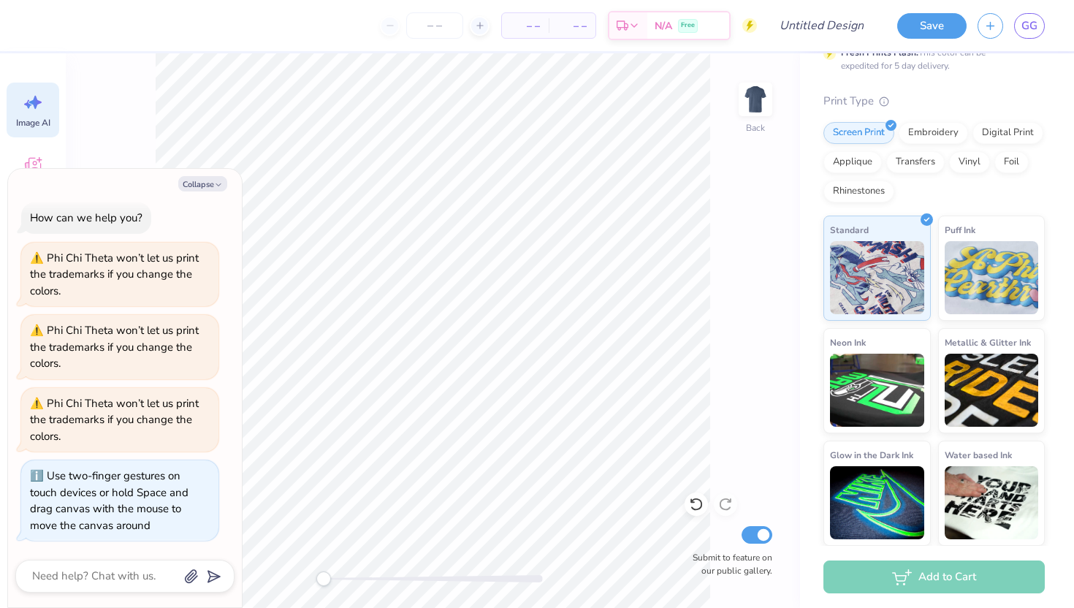
click at [290, 576] on div "Back Submit to feature on our public gallery." at bounding box center [433, 330] width 734 height 555
click at [201, 183] on button "Collapse" at bounding box center [202, 183] width 49 height 15
type textarea "x"
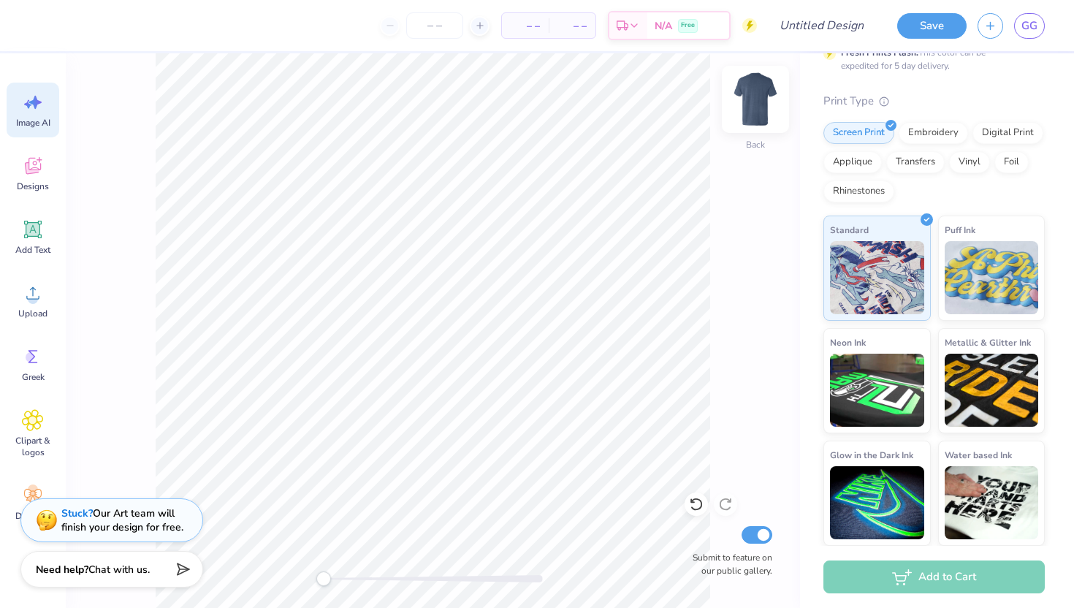
click at [757, 105] on img at bounding box center [755, 99] width 58 height 58
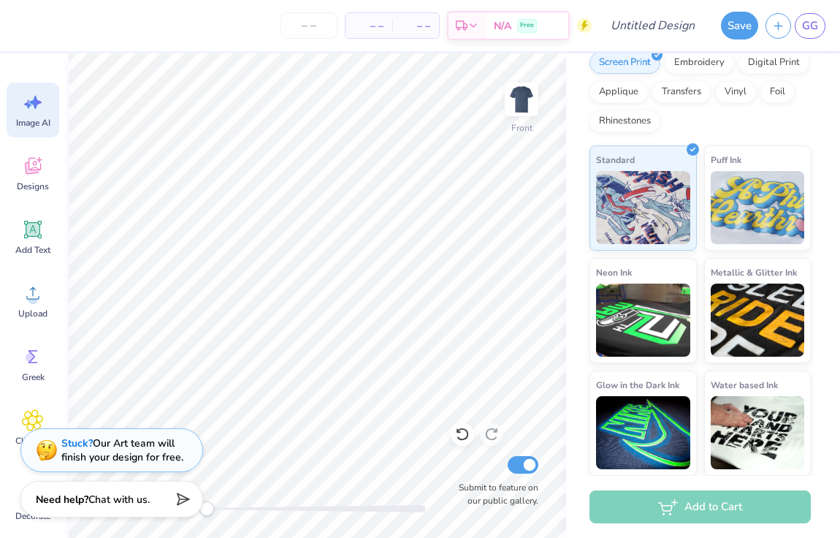
scroll to position [320, 0]
click at [36, 169] on icon at bounding box center [33, 166] width 22 height 22
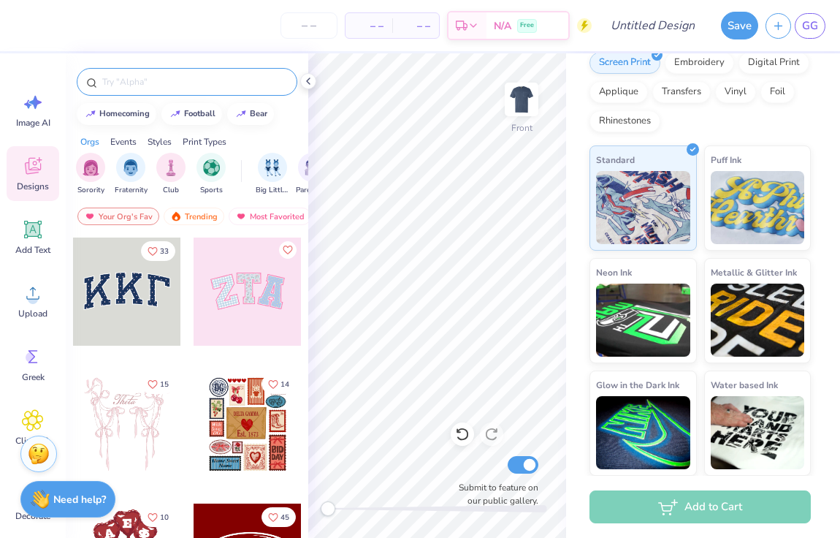
click at [168, 80] on input "text" at bounding box center [194, 82] width 187 height 15
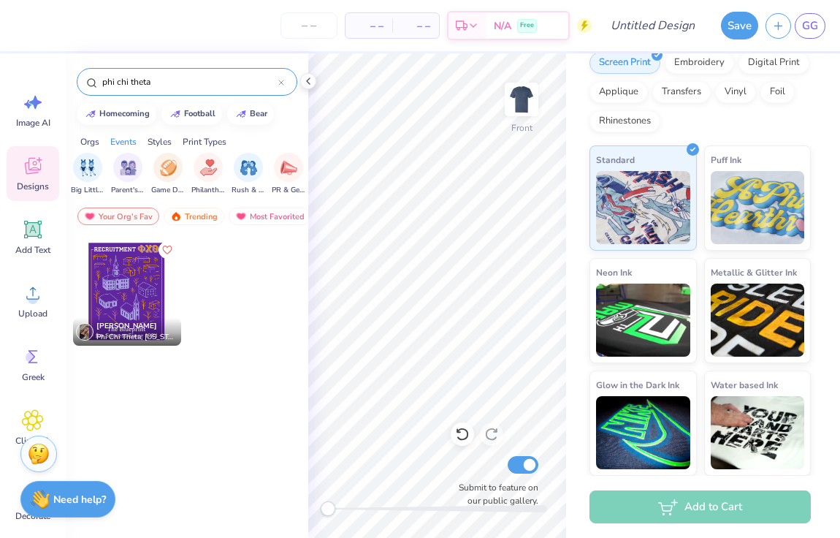
scroll to position [0, 186]
click at [132, 162] on img "filter for Parent's Weekend" at bounding box center [126, 166] width 17 height 17
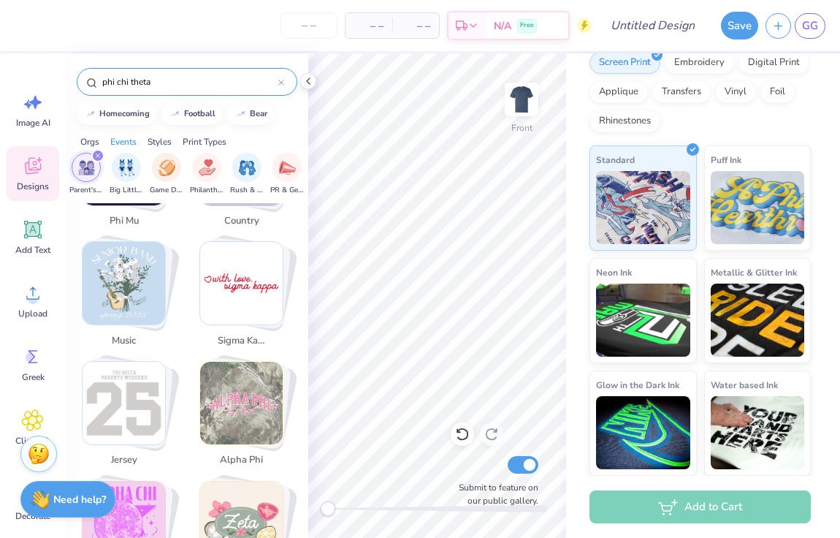
scroll to position [1701, 0]
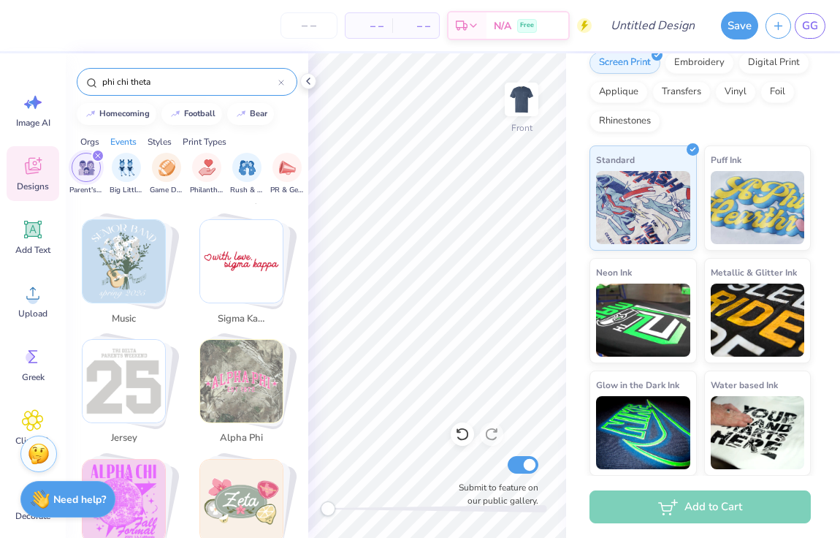
click at [255, 365] on img "Stack Card Button alpha phi" at bounding box center [241, 381] width 83 height 83
type input "alpha phi"
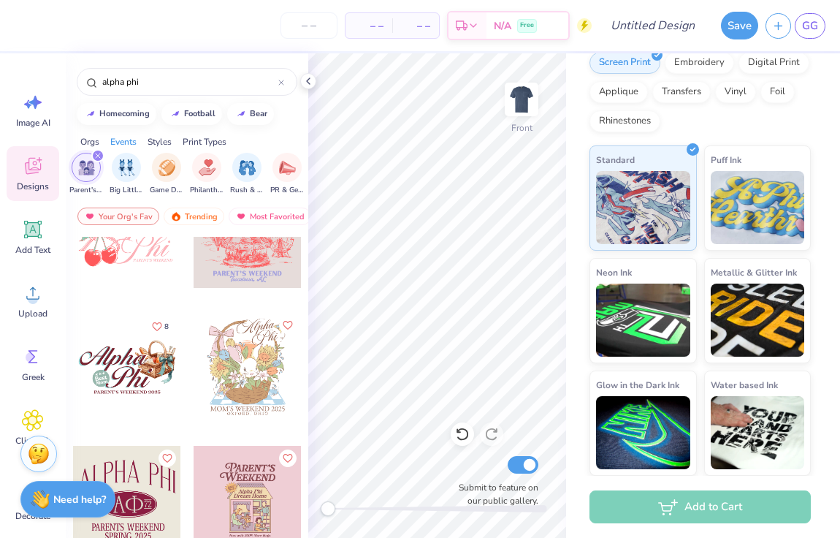
scroll to position [0, 0]
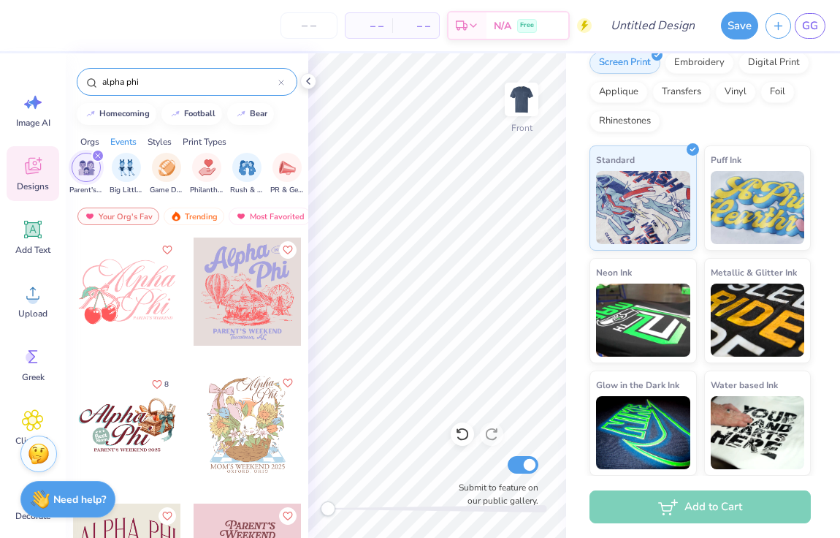
drag, startPoint x: 157, startPoint y: 83, endPoint x: 73, endPoint y: 83, distance: 84.0
click at [73, 83] on div "alpha phi" at bounding box center [187, 78] width 243 height 50
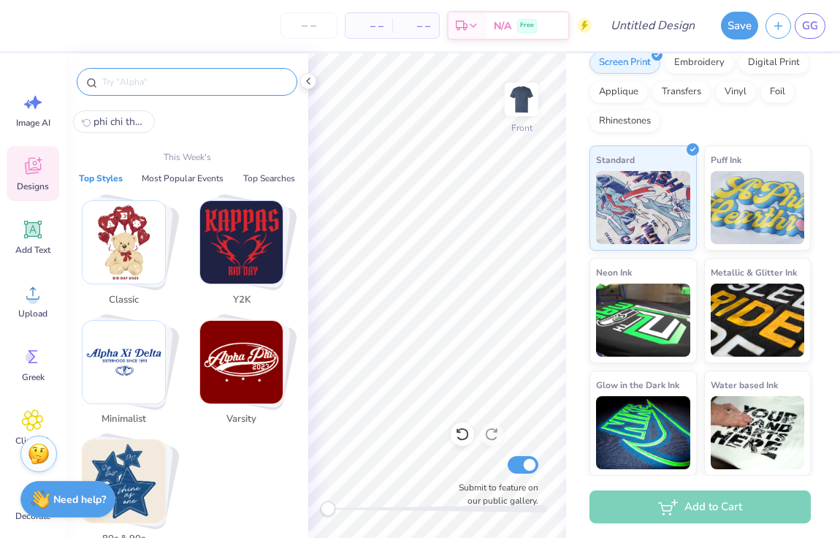
type input "v"
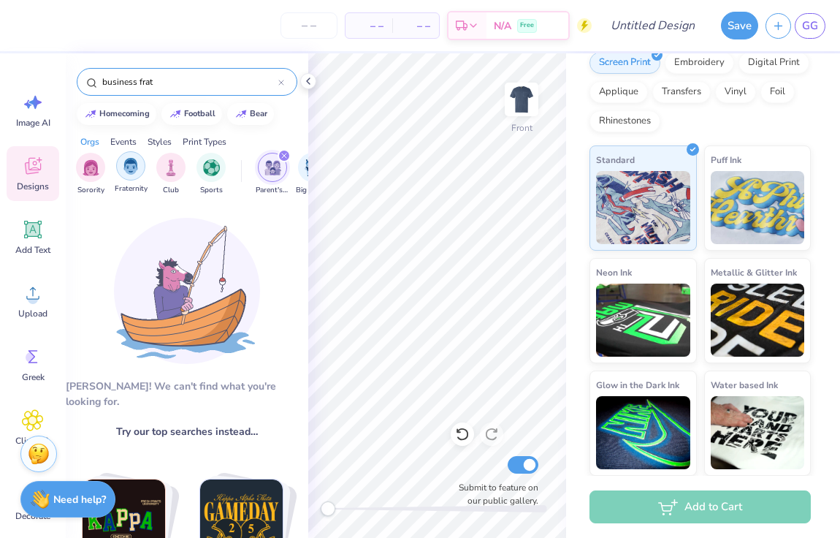
click at [133, 175] on div "filter for Fraternity" at bounding box center [130, 165] width 29 height 29
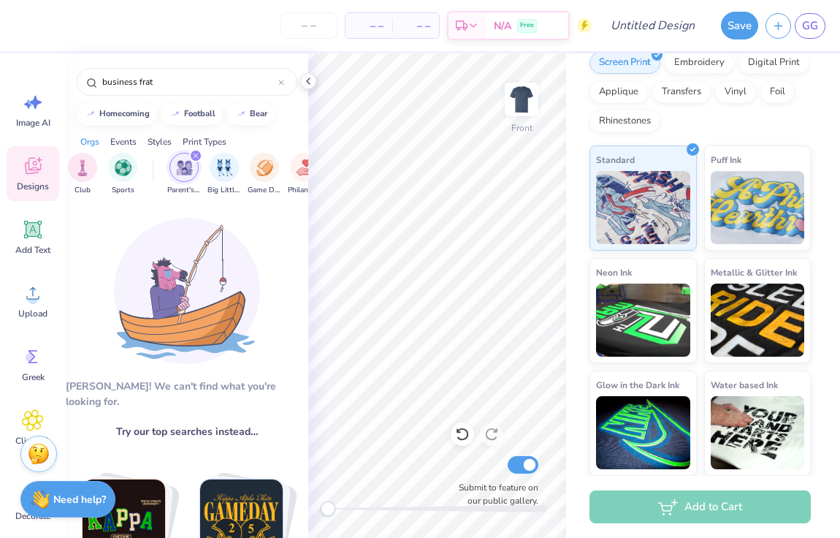
scroll to position [0, 107]
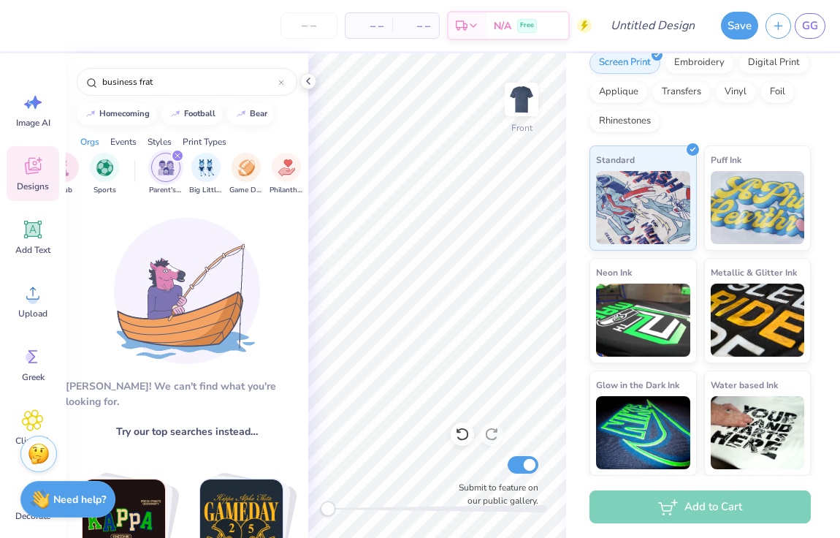
click at [178, 151] on div "filter for Parent's Weekend" at bounding box center [177, 155] width 13 height 13
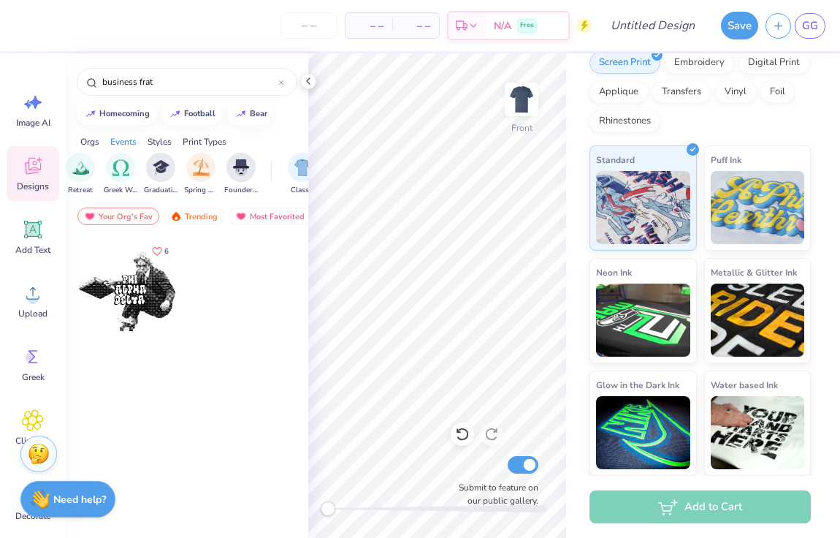
scroll to position [0, 545]
click at [127, 165] on img "filter for Greek Week" at bounding box center [129, 166] width 17 height 17
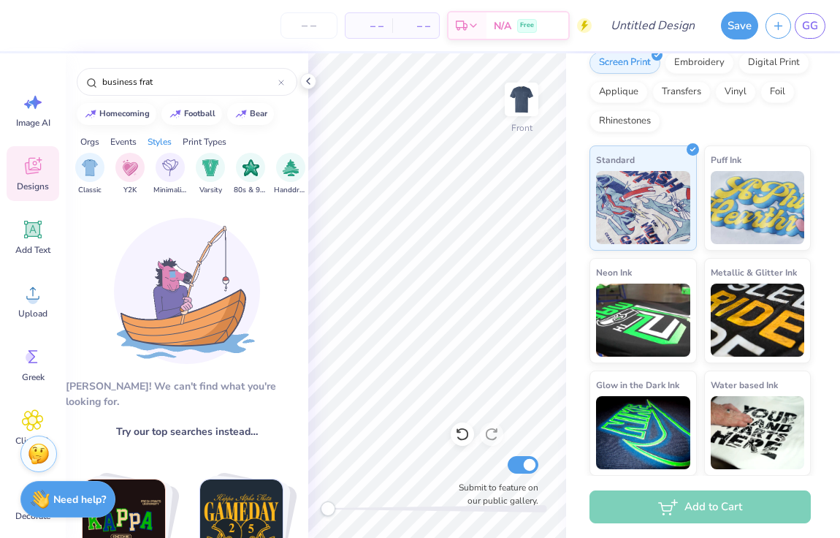
scroll to position [0, 760]
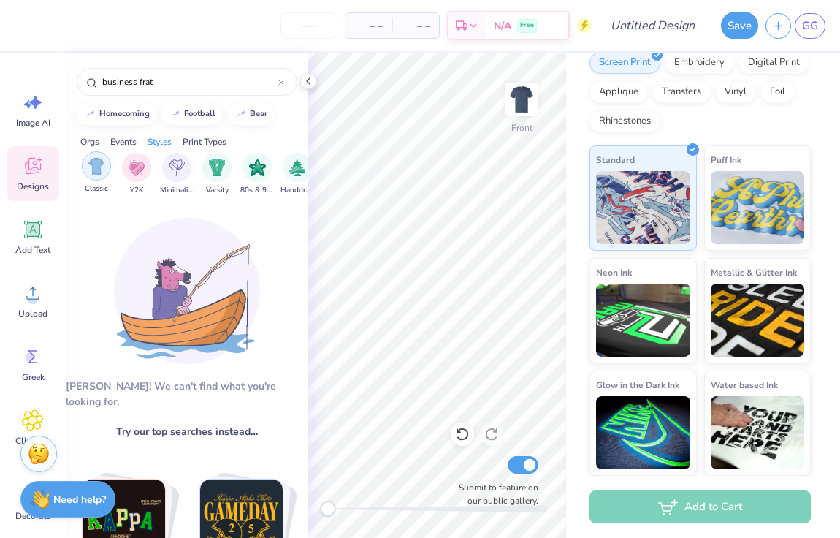
click at [98, 168] on img "filter for Classic" at bounding box center [96, 166] width 17 height 17
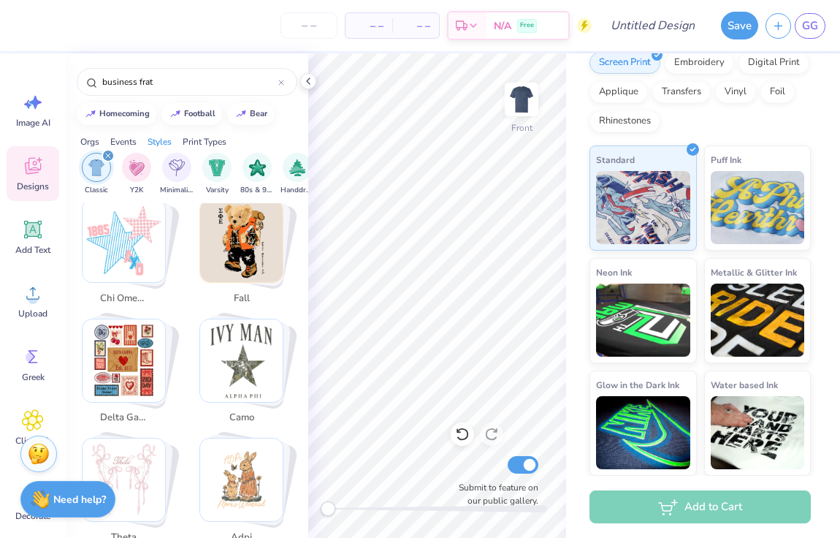
scroll to position [619, 0]
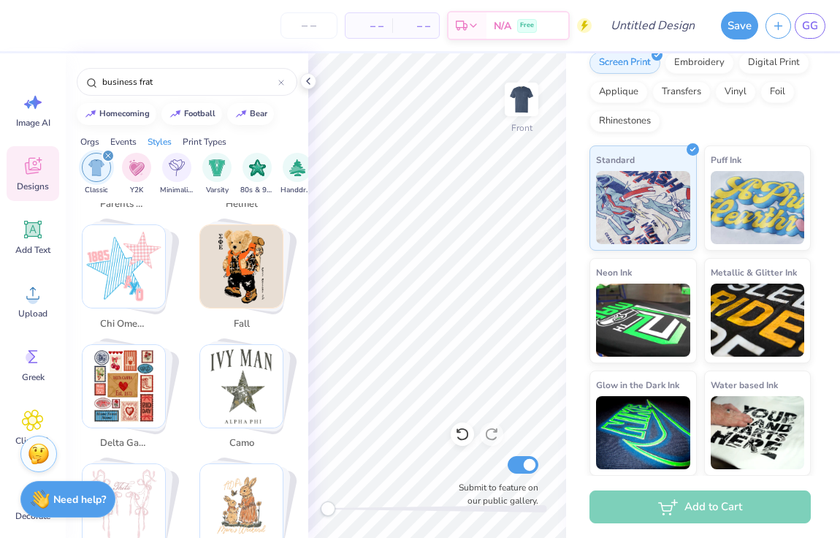
click at [248, 248] on img "Stack Card Button fall" at bounding box center [241, 266] width 83 height 83
click at [248, 250] on img "Stack Card Button fall" at bounding box center [241, 266] width 83 height 83
click at [254, 284] on img "Stack Card Button fall" at bounding box center [241, 266] width 83 height 83
click at [140, 273] on img "Stack Card Button chi omega" at bounding box center [124, 266] width 83 height 83
click at [236, 263] on img "Stack Card Button fall" at bounding box center [241, 266] width 83 height 83
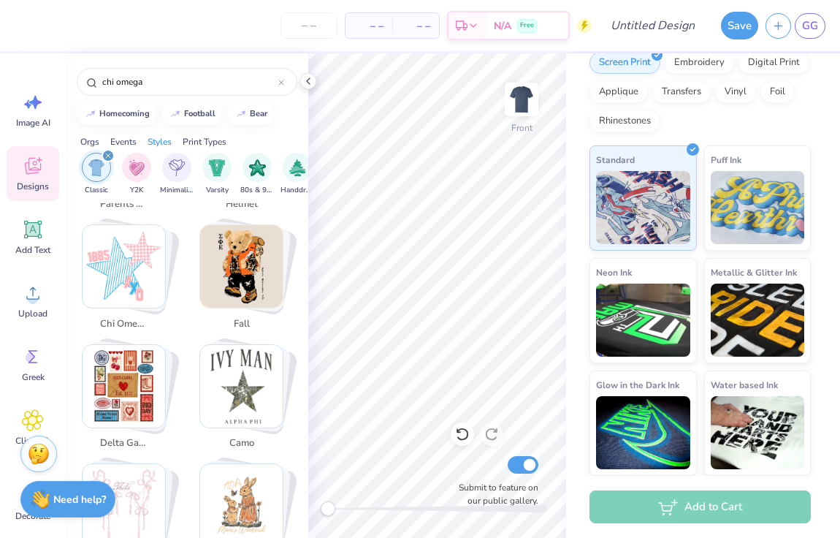
type input "fall"
click at [236, 263] on img "Stack Card Button fall" at bounding box center [241, 266] width 83 height 83
click at [235, 263] on img "Stack Card Button fall" at bounding box center [241, 266] width 83 height 83
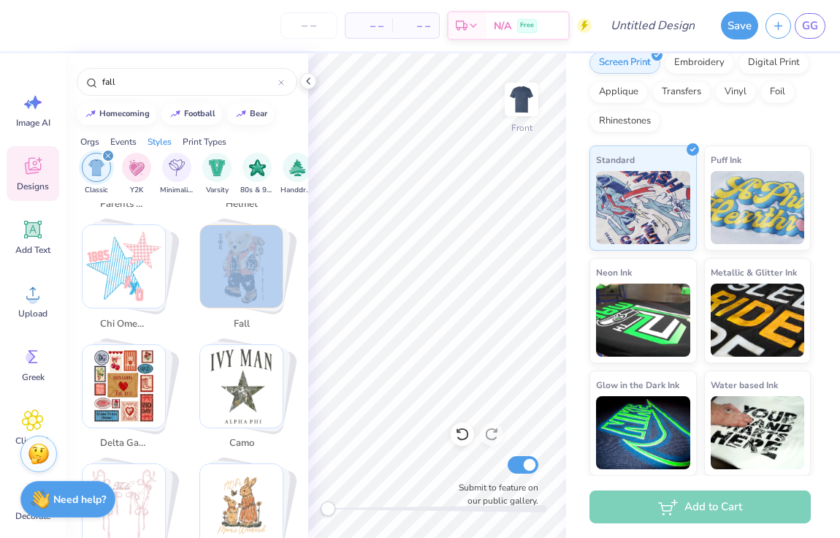
click at [111, 153] on div "filter for Classic" at bounding box center [108, 155] width 13 height 13
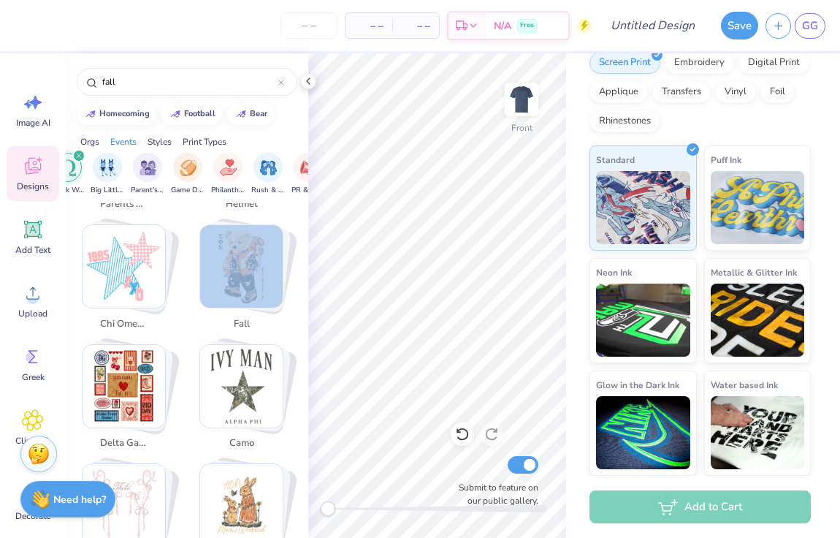
scroll to position [0, 198]
click at [83, 160] on div "filter for Greek Week" at bounding box center [86, 155] width 13 height 13
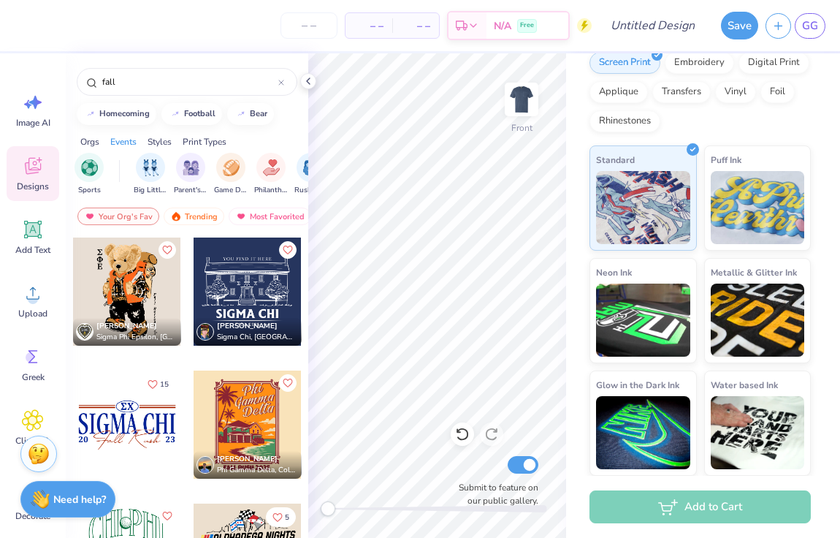
scroll to position [0, 0]
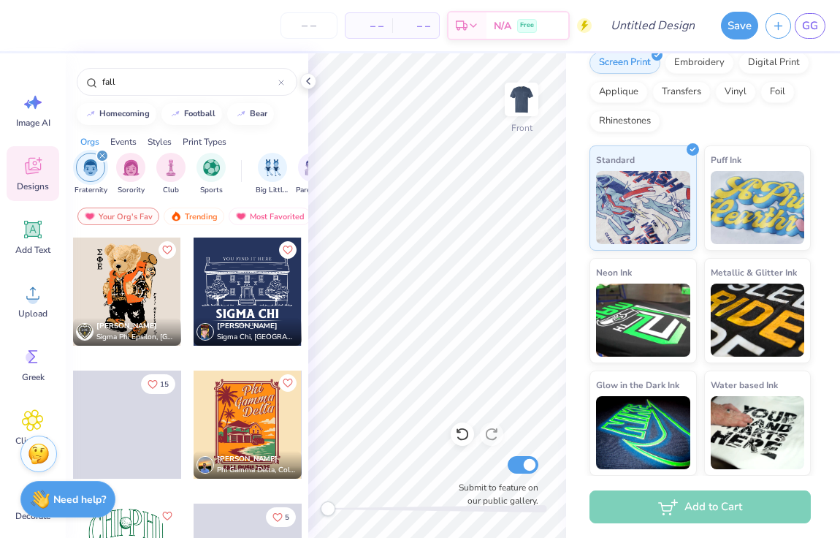
click at [102, 153] on icon "filter for Fraternity" at bounding box center [102, 156] width 6 height 6
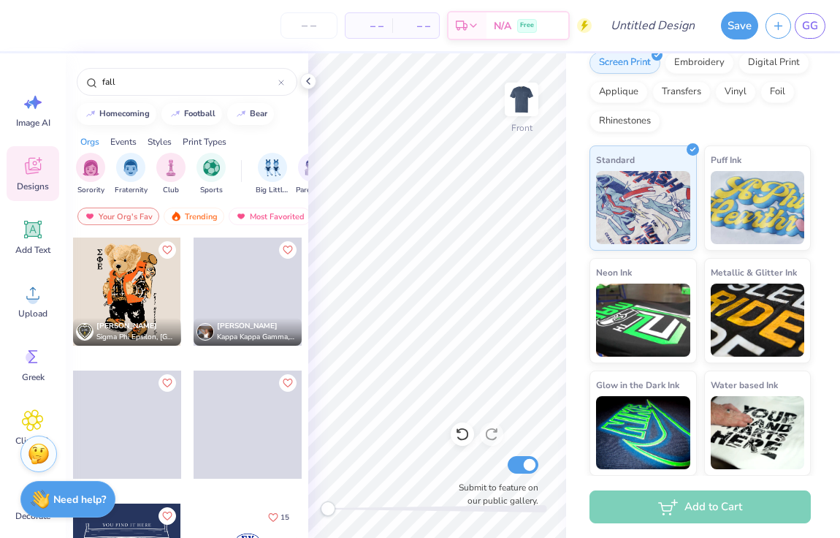
click at [153, 268] on div at bounding box center [127, 292] width 108 height 108
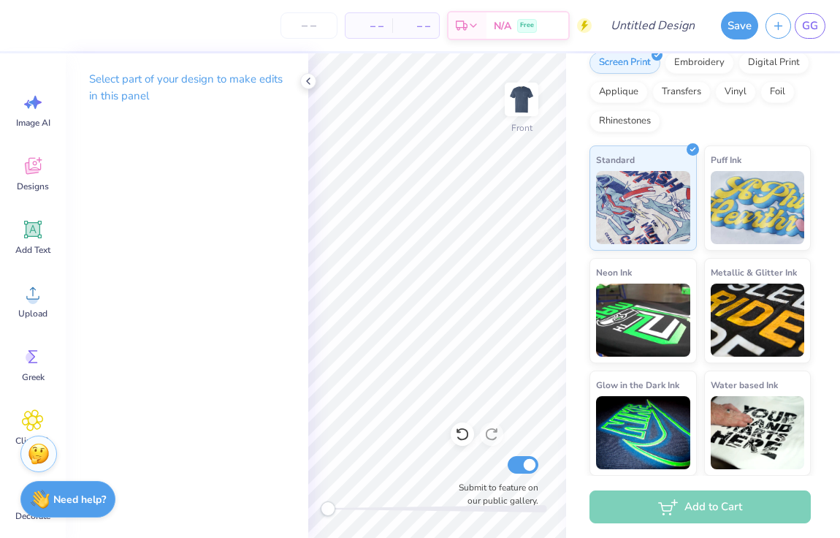
click at [566, 67] on div "Comfort Colors Adult Heavyweight RS Pocket T-Shirt Comfort Colors # 6030CC Mini…" at bounding box center [703, 104] width 274 height 742
click at [308, 80] on icon at bounding box center [309, 81] width 12 height 12
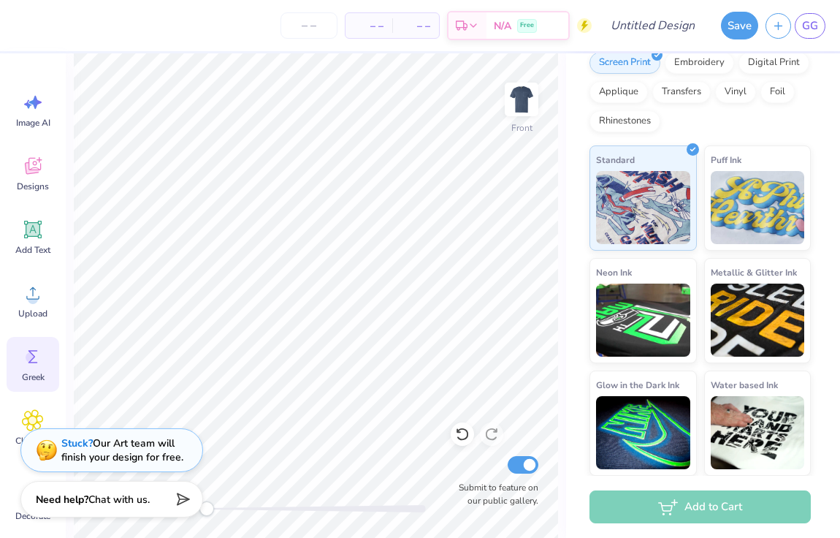
click at [42, 351] on icon at bounding box center [33, 357] width 22 height 22
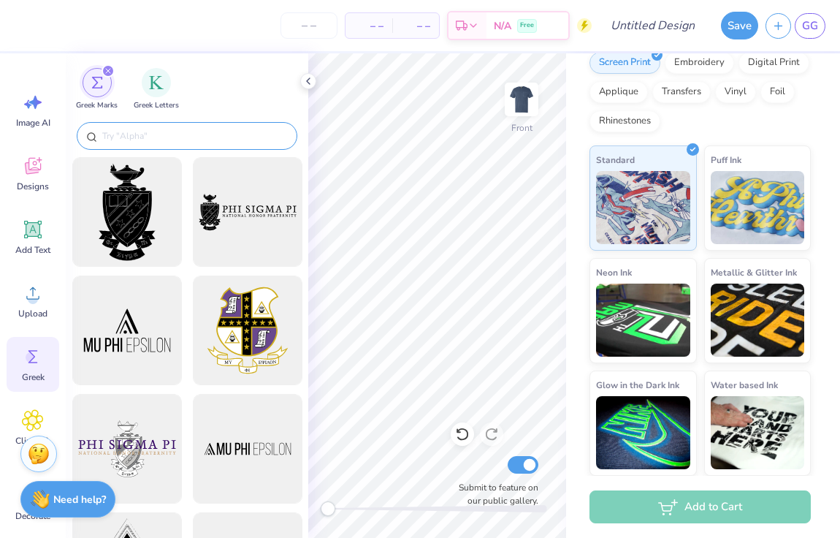
click at [169, 134] on input "text" at bounding box center [194, 136] width 187 height 15
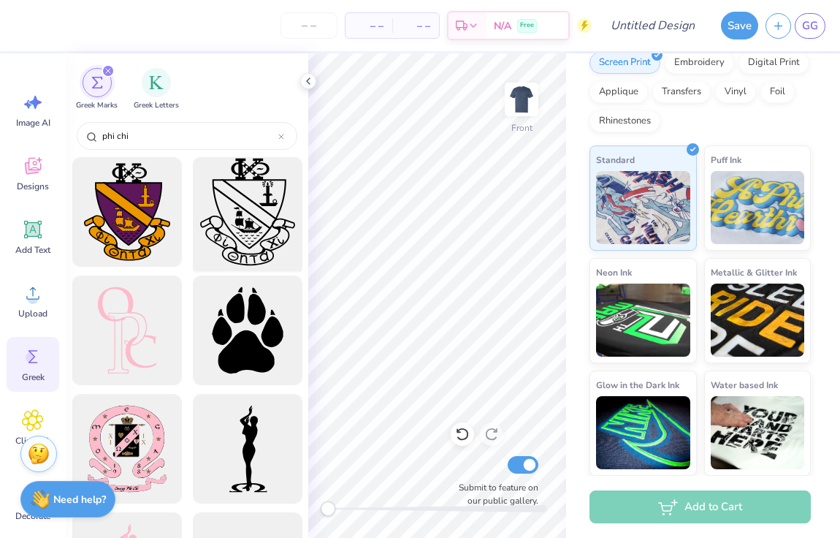
type input "phi chi"
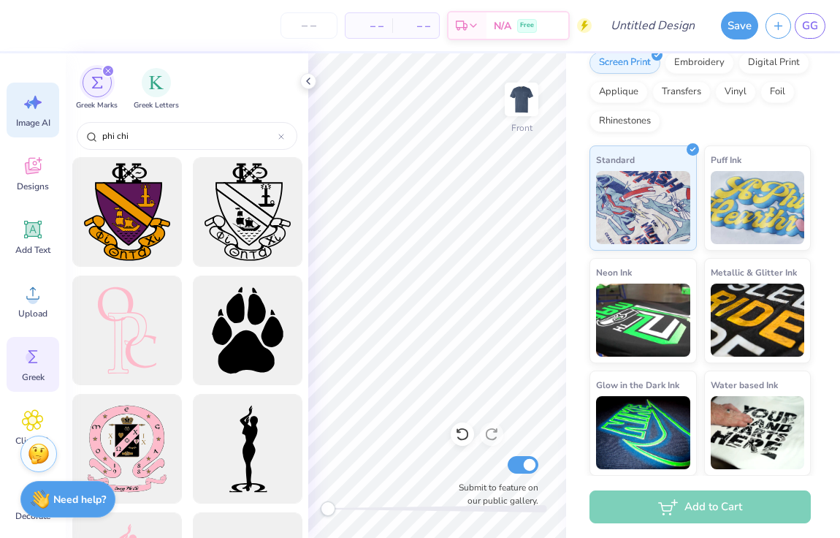
click at [37, 113] on div "Image AI" at bounding box center [33, 110] width 53 height 55
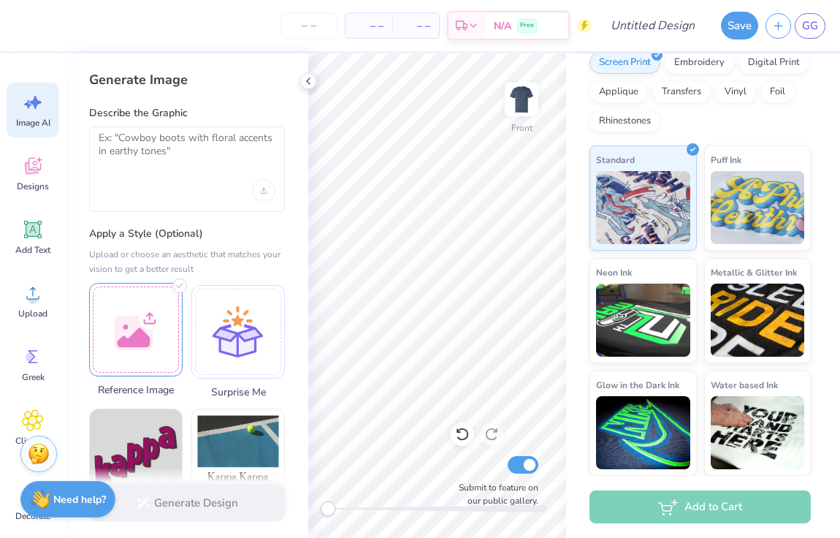
click at [150, 314] on div at bounding box center [136, 330] width 94 height 94
click at [190, 156] on textarea at bounding box center [187, 150] width 177 height 37
click at [267, 194] on div "Upload image" at bounding box center [263, 190] width 23 height 23
click at [522, 102] on img at bounding box center [522, 99] width 58 height 58
click at [130, 346] on div at bounding box center [136, 330] width 94 height 94
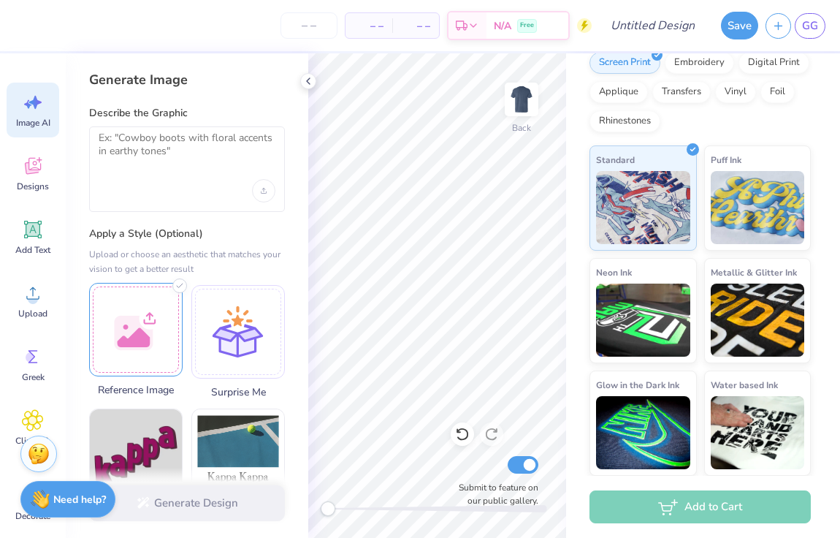
click at [135, 335] on div at bounding box center [136, 330] width 94 height 94
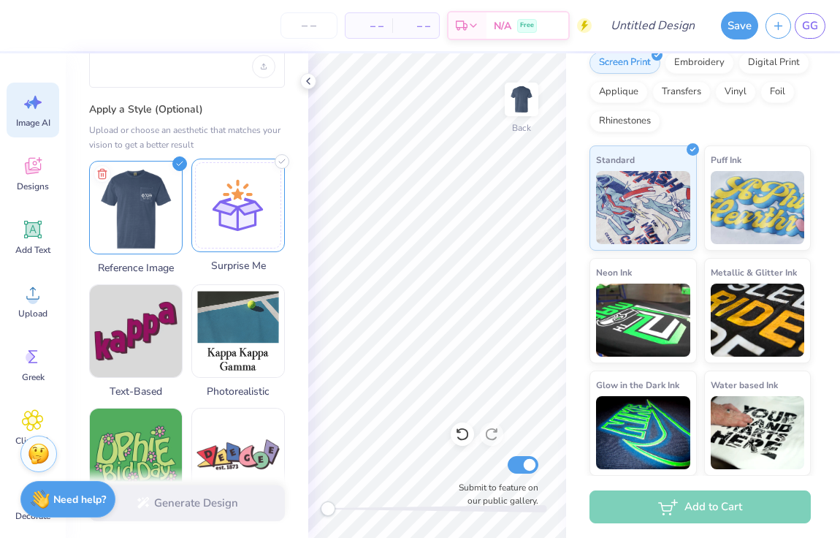
scroll to position [135, 0]
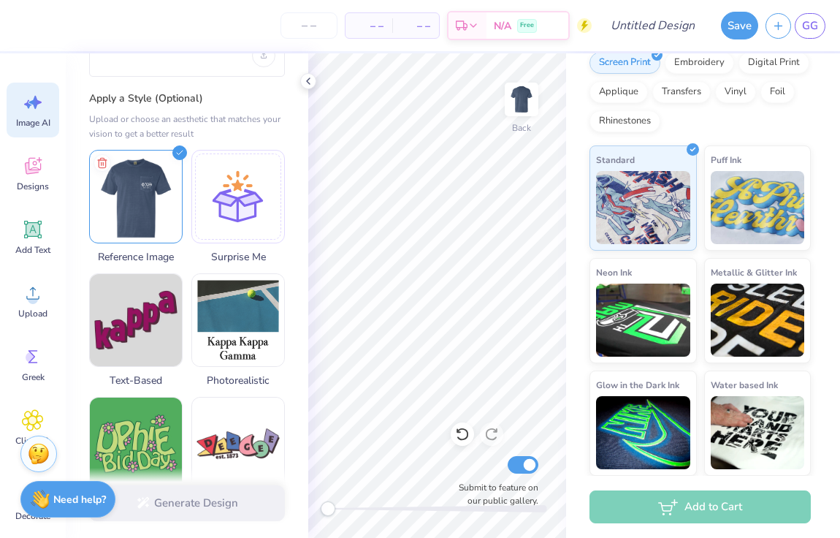
click at [227, 506] on div "Generate Design" at bounding box center [187, 503] width 243 height 71
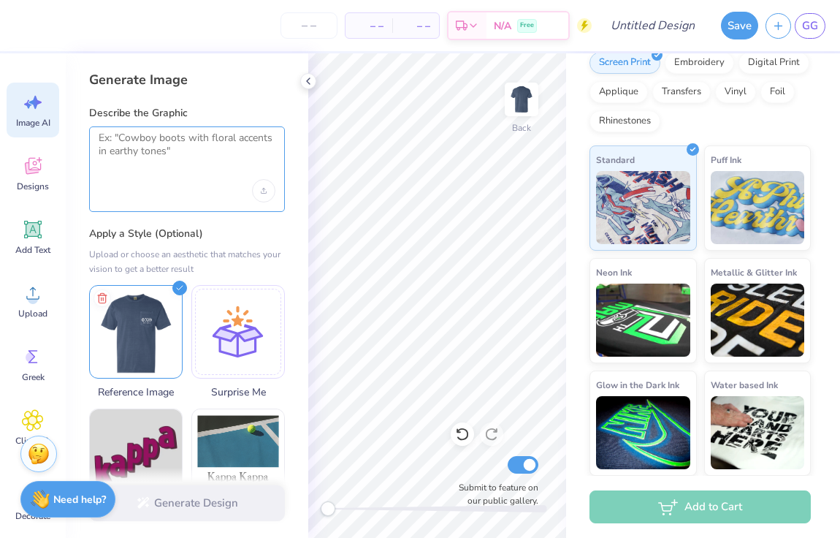
click at [172, 137] on textarea at bounding box center [187, 150] width 177 height 37
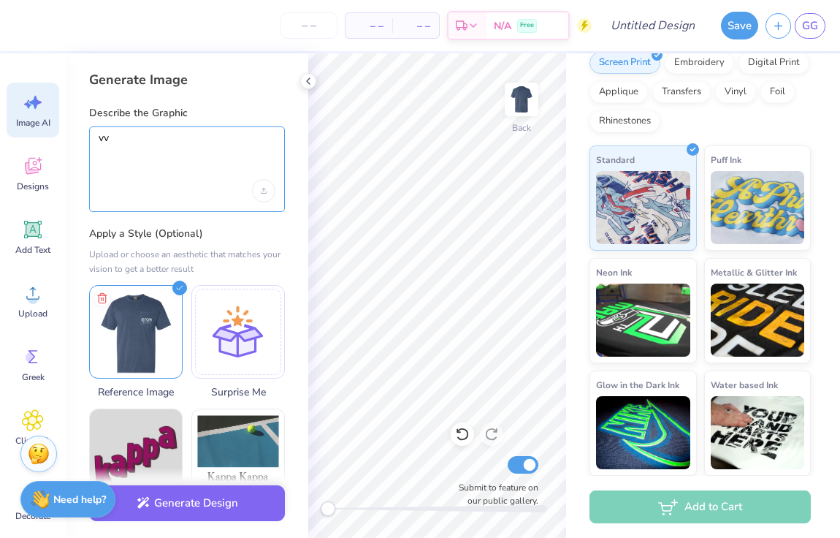
type textarea "v"
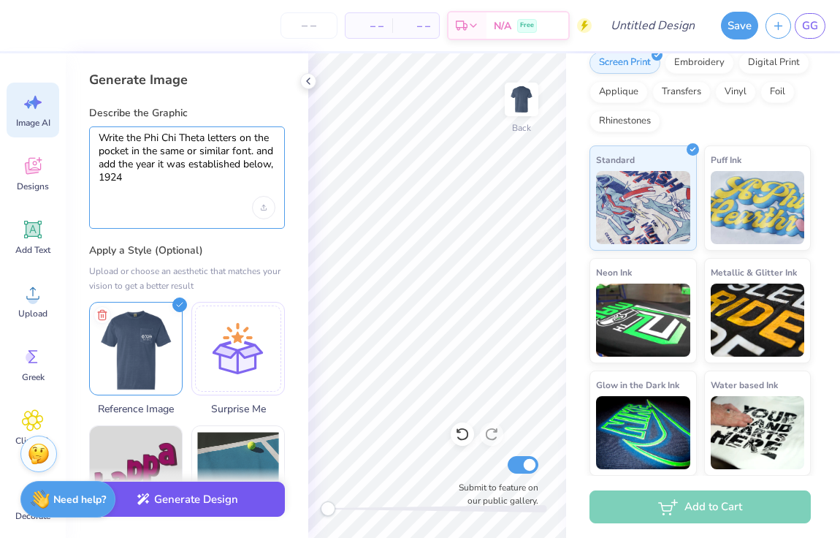
type textarea "Write the Phi Chi Theta letters on the pocket in the same or similar font. and …"
click at [221, 493] on button "Generate Design" at bounding box center [187, 500] width 196 height 36
